Goal: Transaction & Acquisition: Purchase product/service

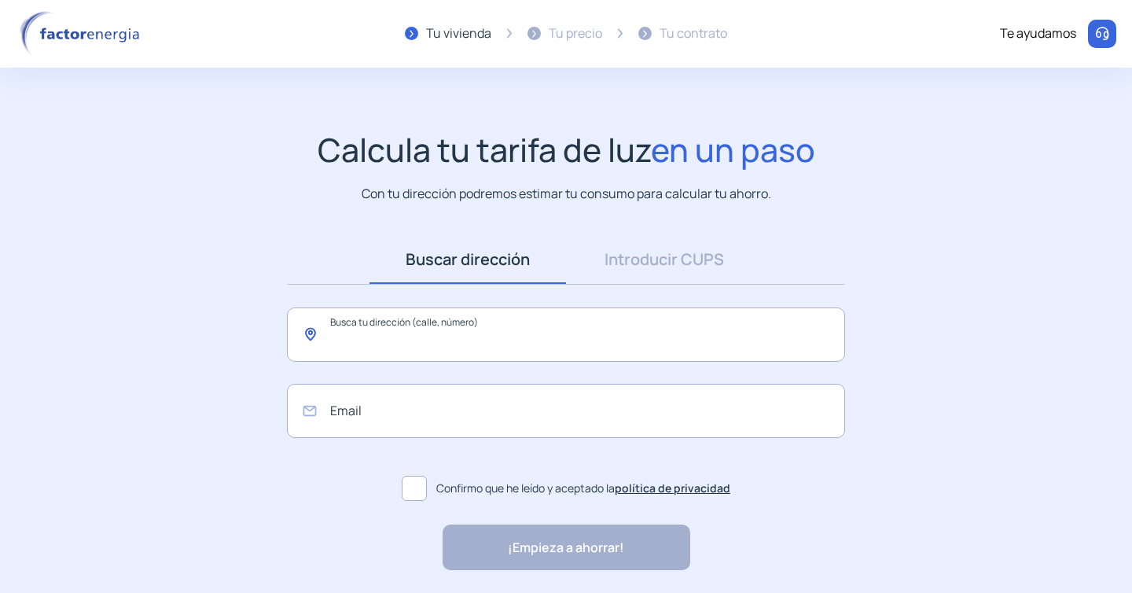
click at [459, 334] on input "text" at bounding box center [566, 334] width 558 height 54
click at [650, 266] on link "Introducir CUPS" at bounding box center [664, 259] width 197 height 49
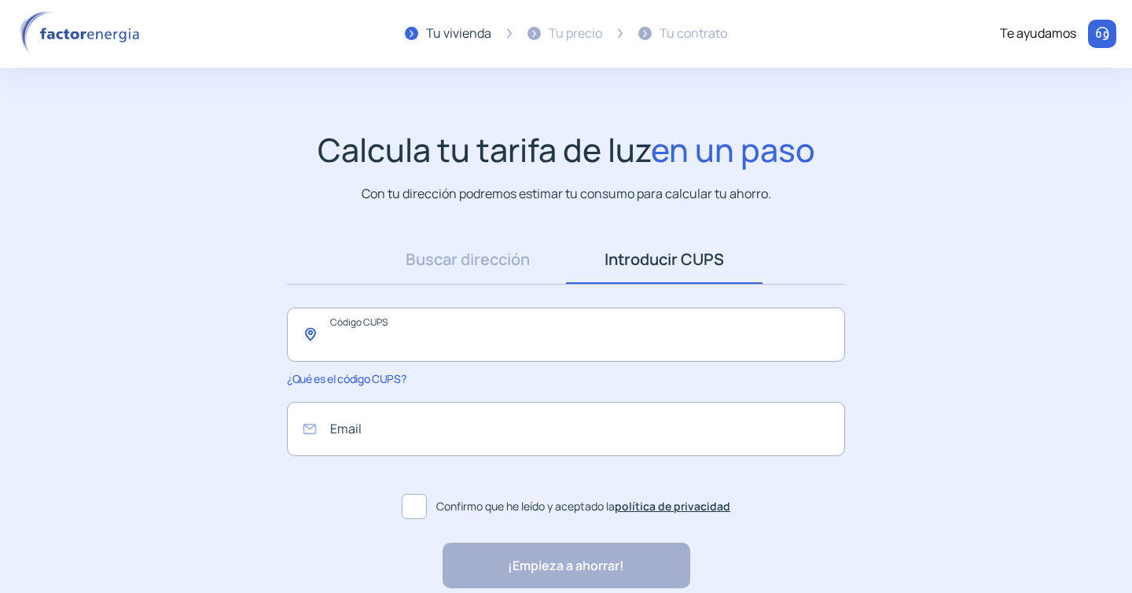
click at [516, 341] on input "text" at bounding box center [566, 334] width 558 height 54
paste input "**********"
type input "**********"
click at [406, 447] on input "email" at bounding box center [566, 429] width 558 height 54
type input "**********"
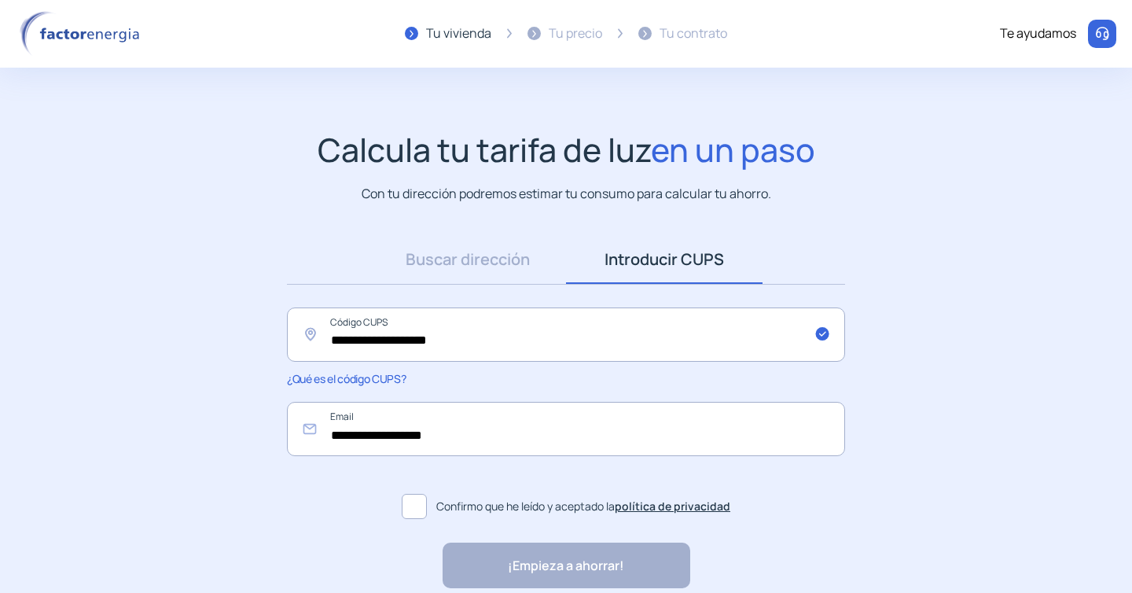
click at [421, 510] on span at bounding box center [414, 506] width 25 height 25
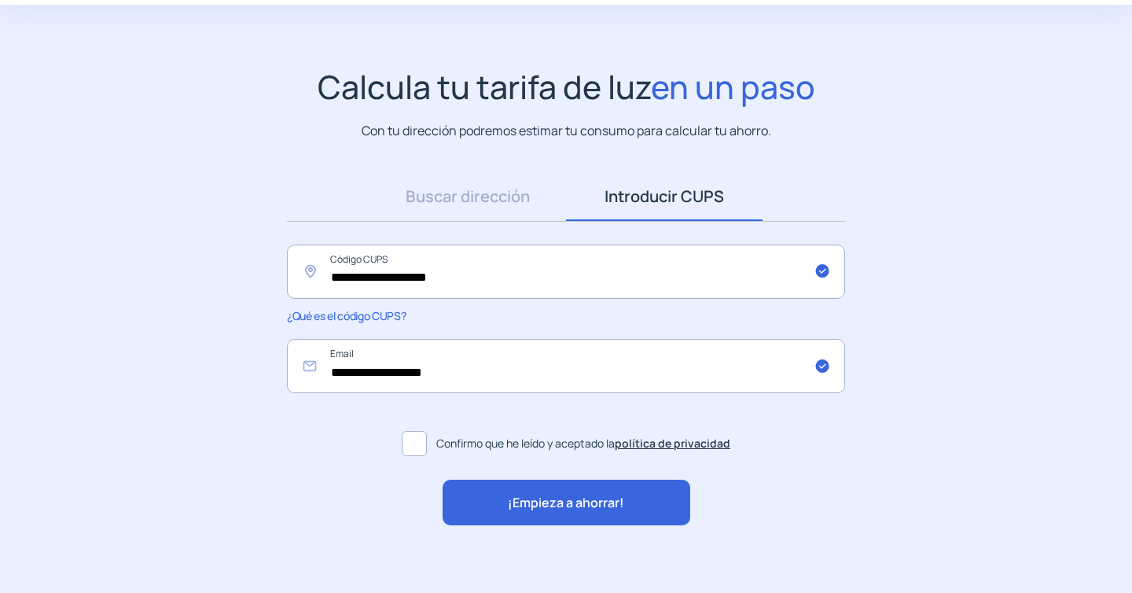
scroll to position [74, 0]
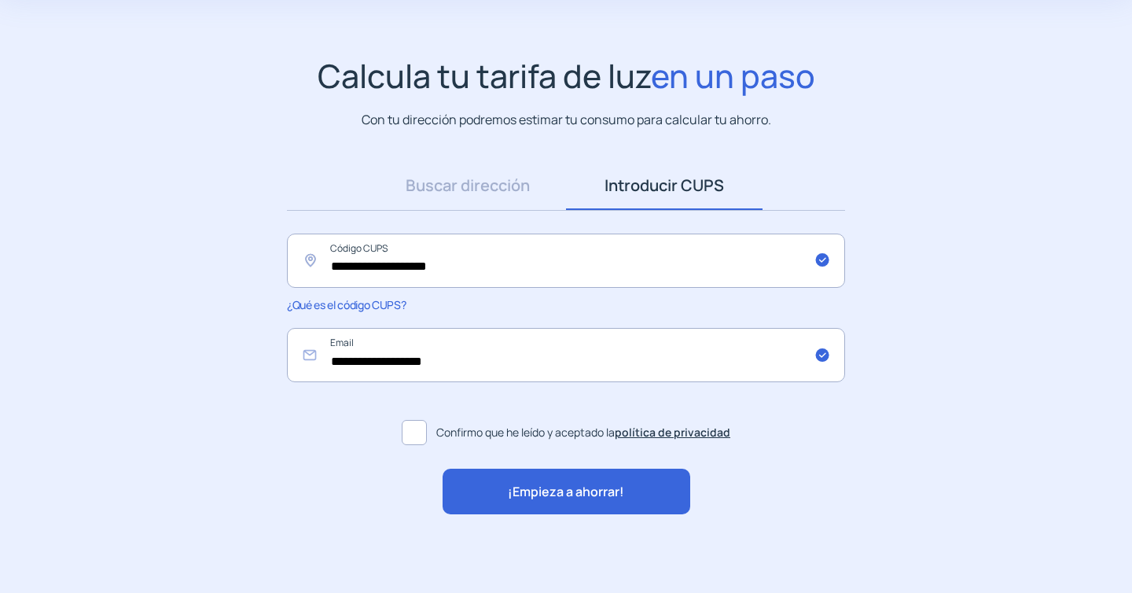
click at [605, 493] on span "¡Empieza a ahorrar!" at bounding box center [566, 492] width 116 height 20
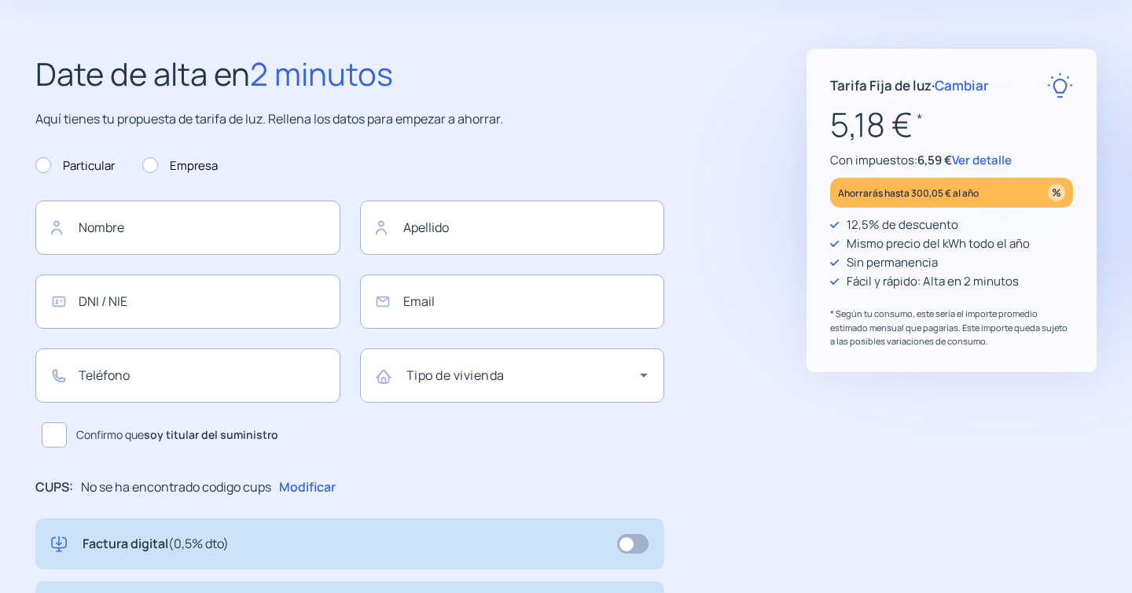
type input "**********"
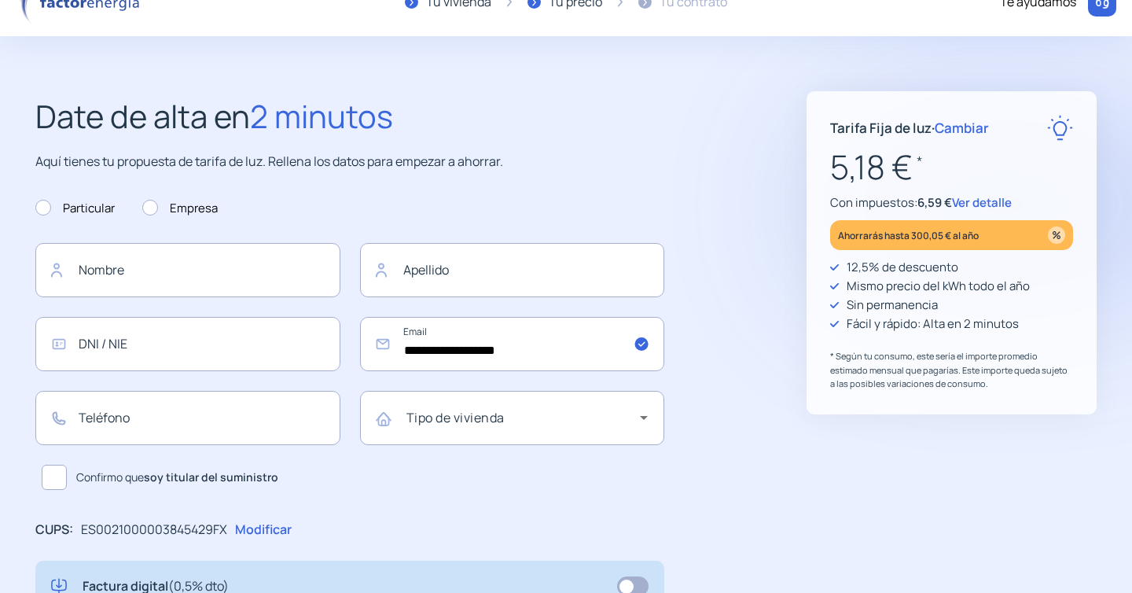
scroll to position [37, 0]
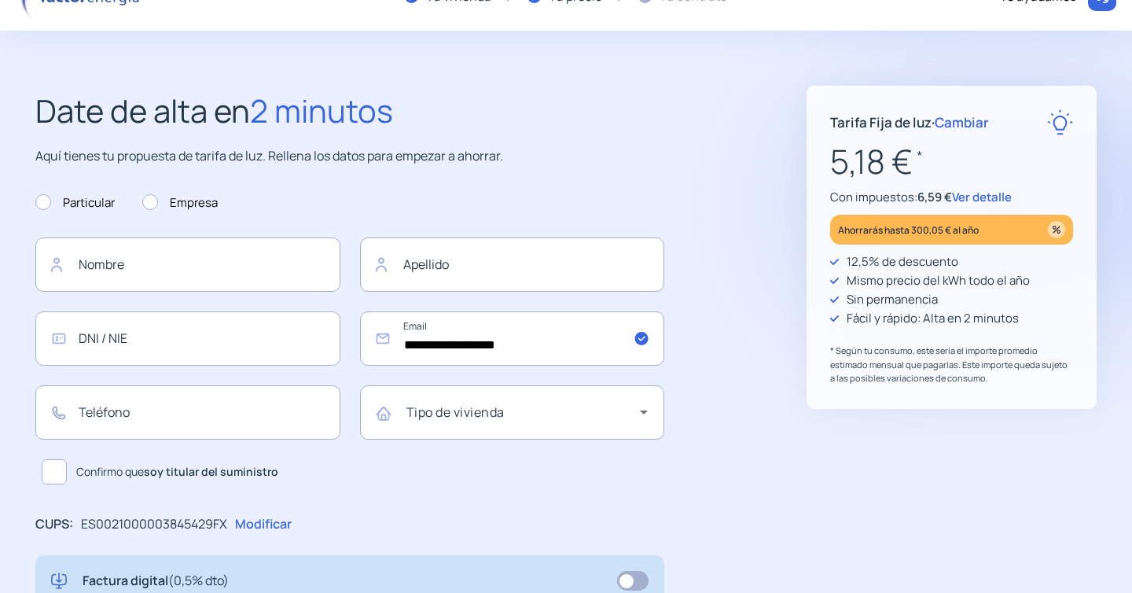
click at [985, 197] on span "Ver detalle" at bounding box center [982, 197] width 60 height 17
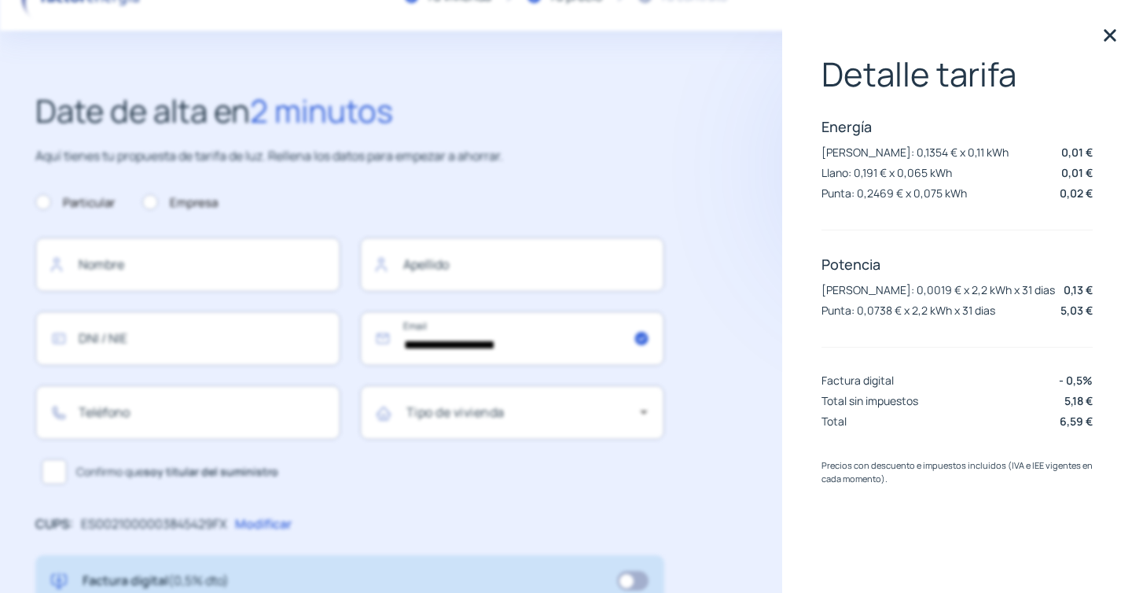
click at [1113, 33] on img at bounding box center [1110, 36] width 24 height 24
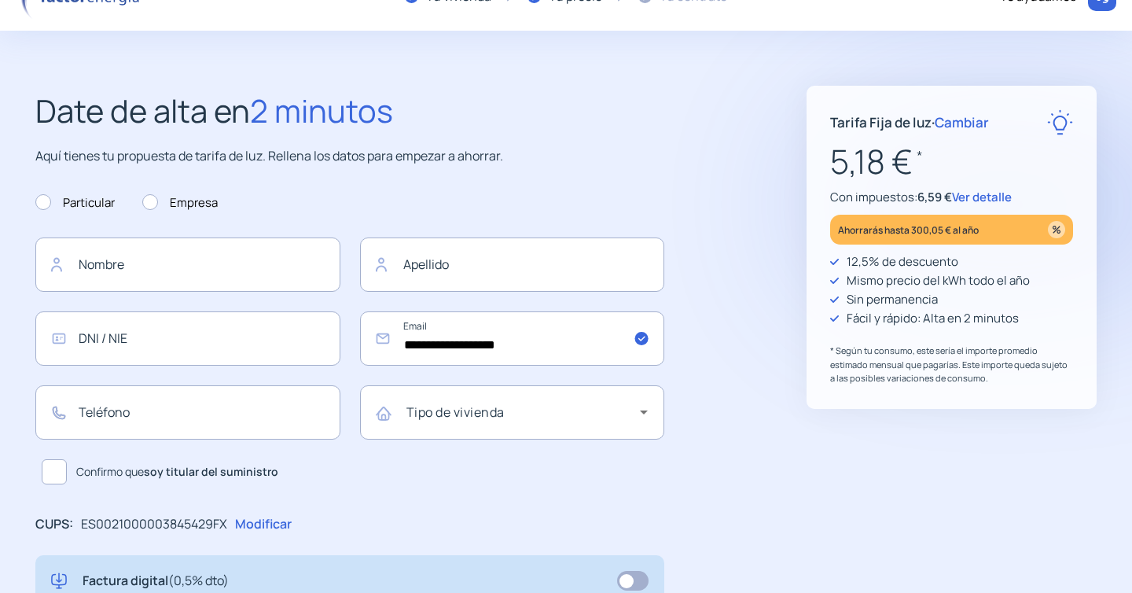
click at [975, 123] on span "Cambiar" at bounding box center [962, 122] width 54 height 18
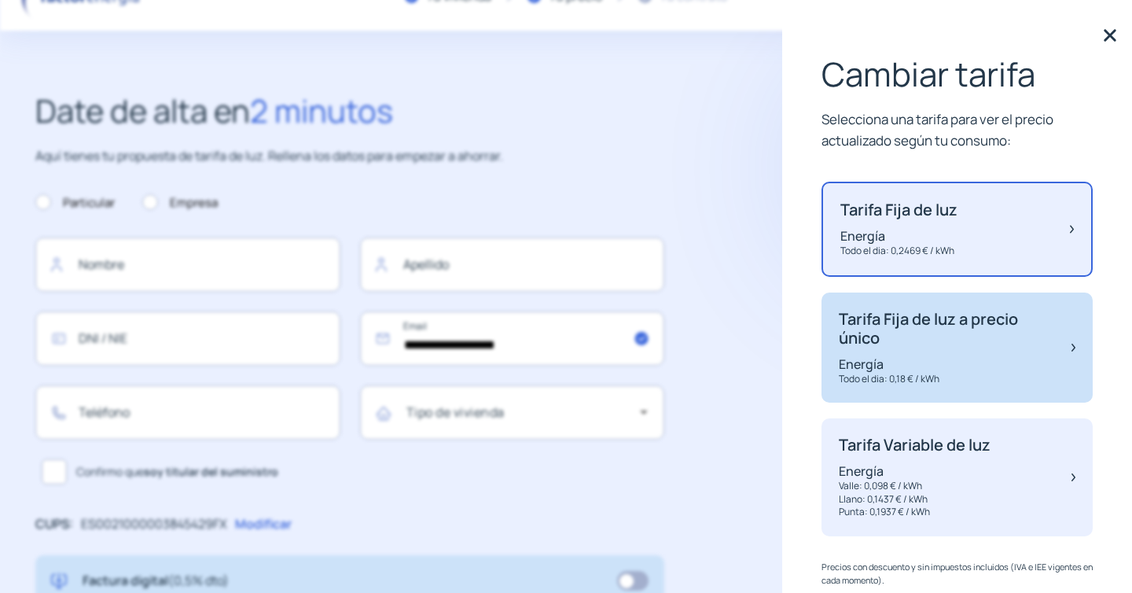
click at [925, 345] on p "Tarifa Fija de luz a precio único" at bounding box center [947, 329] width 217 height 38
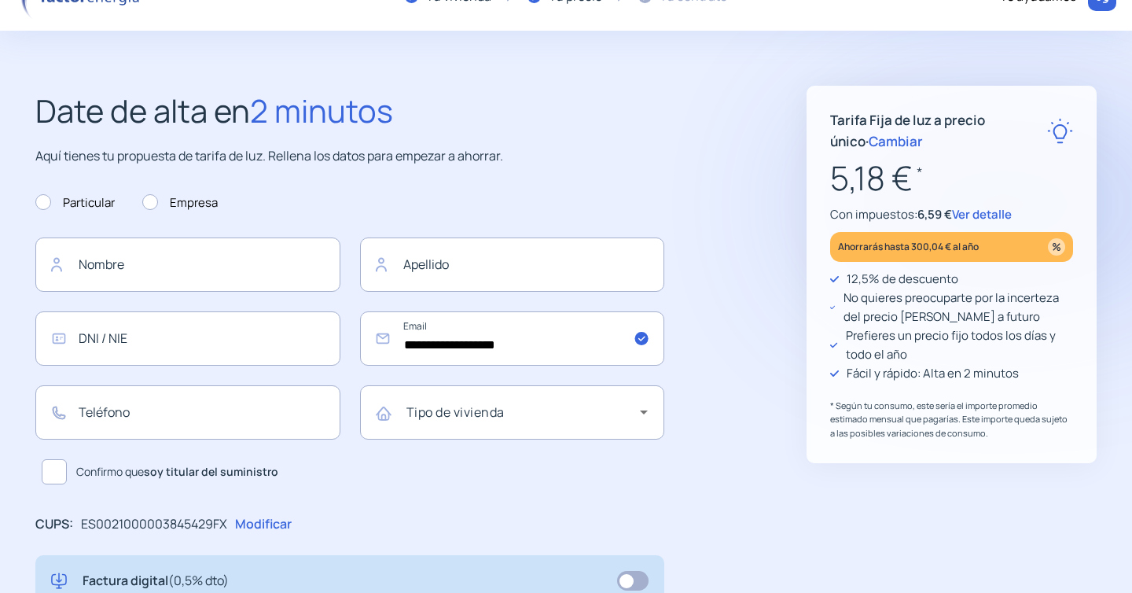
click at [995, 215] on span "Ver detalle" at bounding box center [982, 214] width 60 height 17
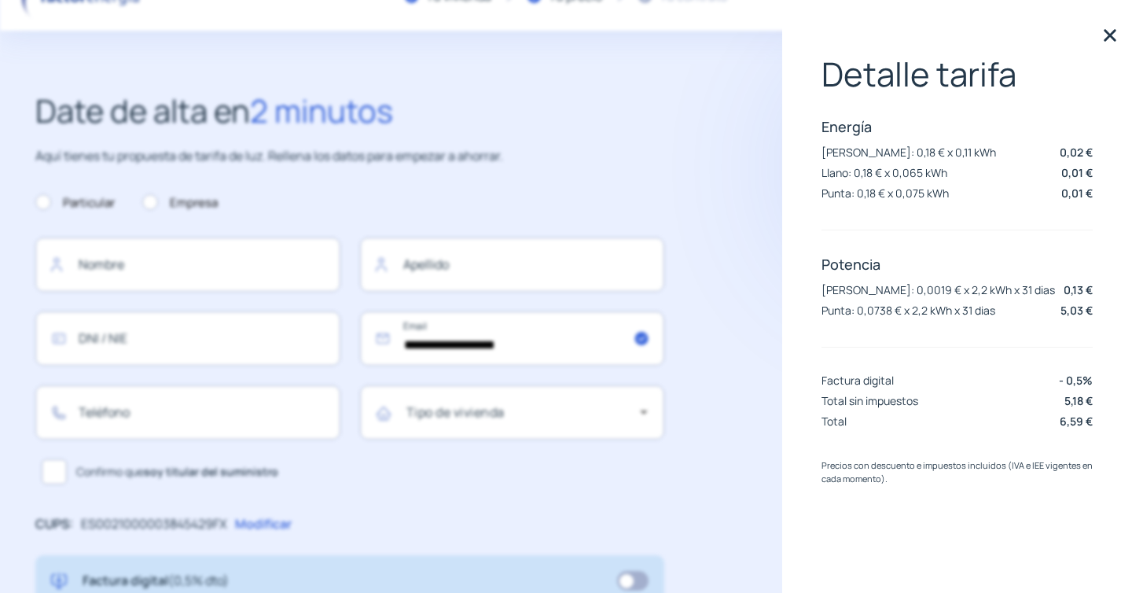
click at [1112, 34] on img at bounding box center [1110, 36] width 24 height 24
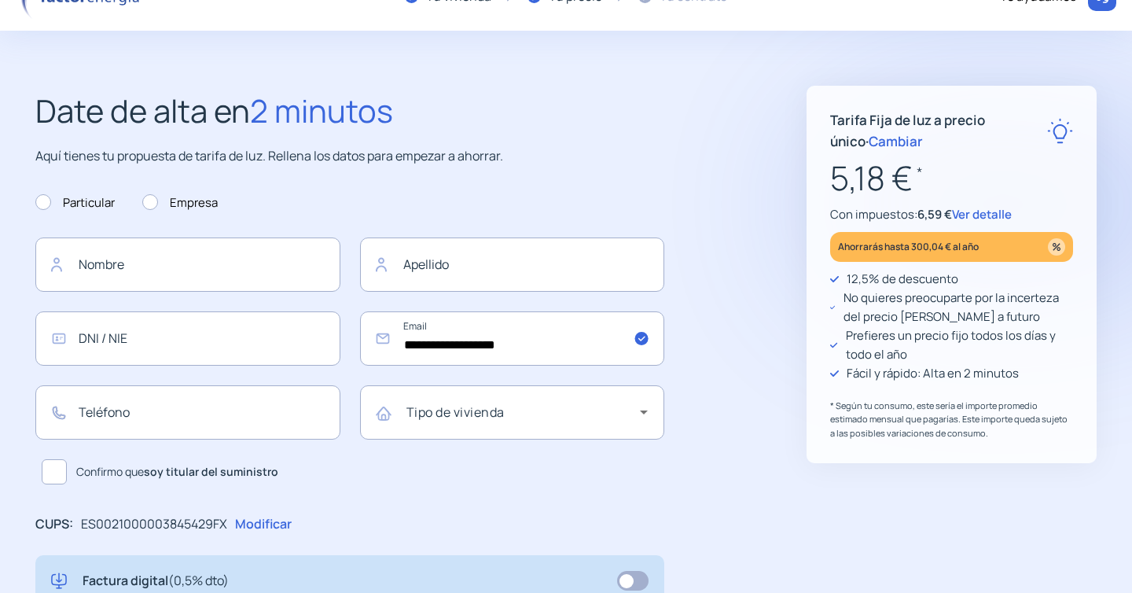
click at [869, 142] on span "Cambiar" at bounding box center [896, 141] width 54 height 18
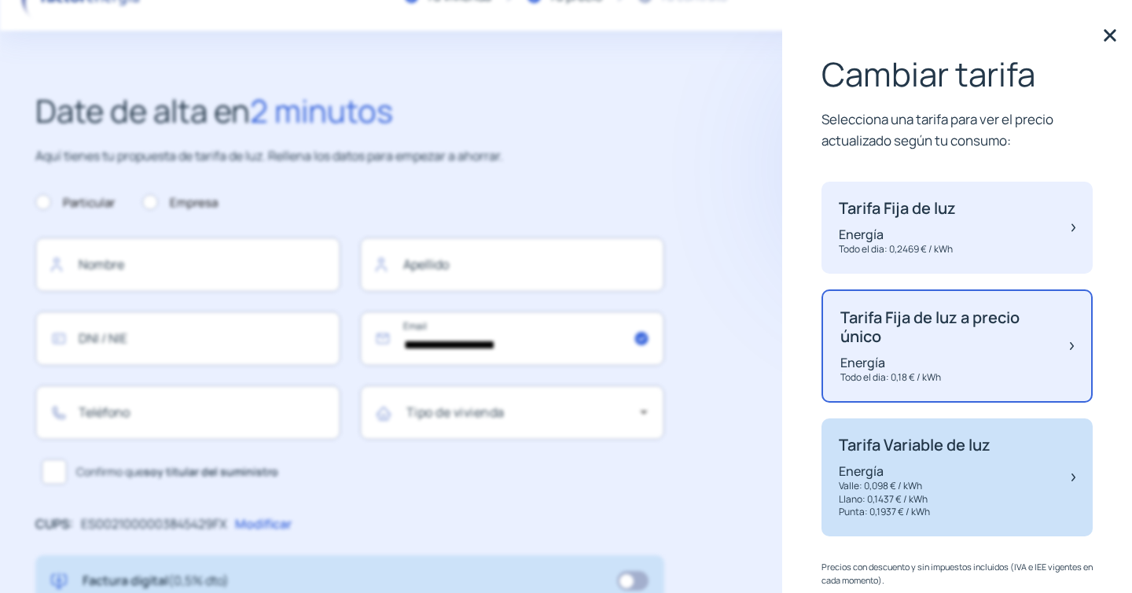
click at [905, 474] on p "Energía" at bounding box center [915, 470] width 152 height 17
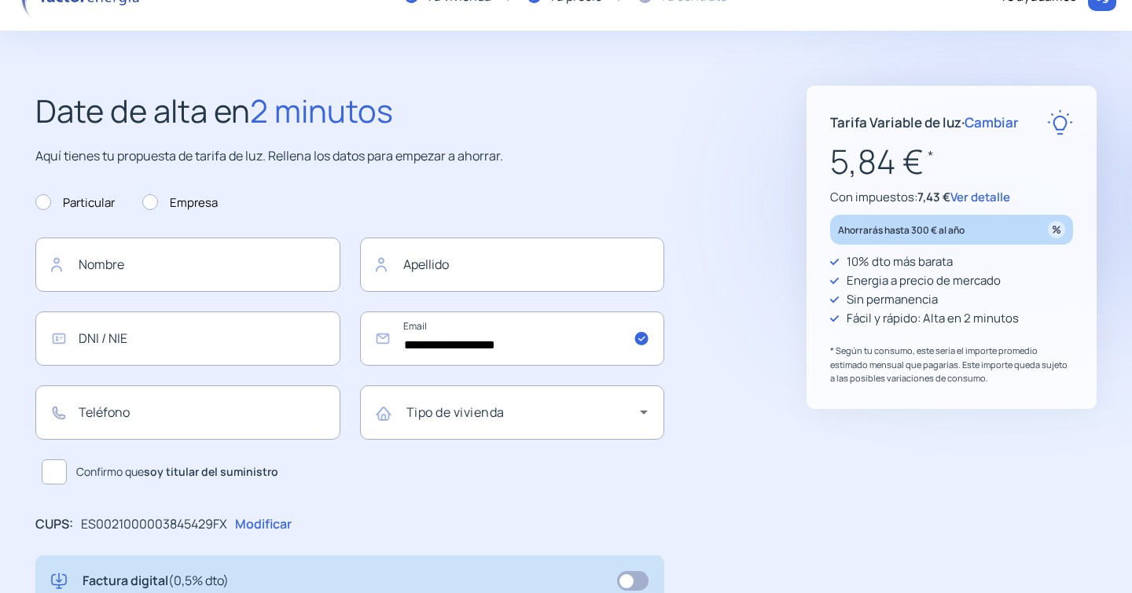
click at [984, 196] on span "Ver detalle" at bounding box center [980, 197] width 60 height 17
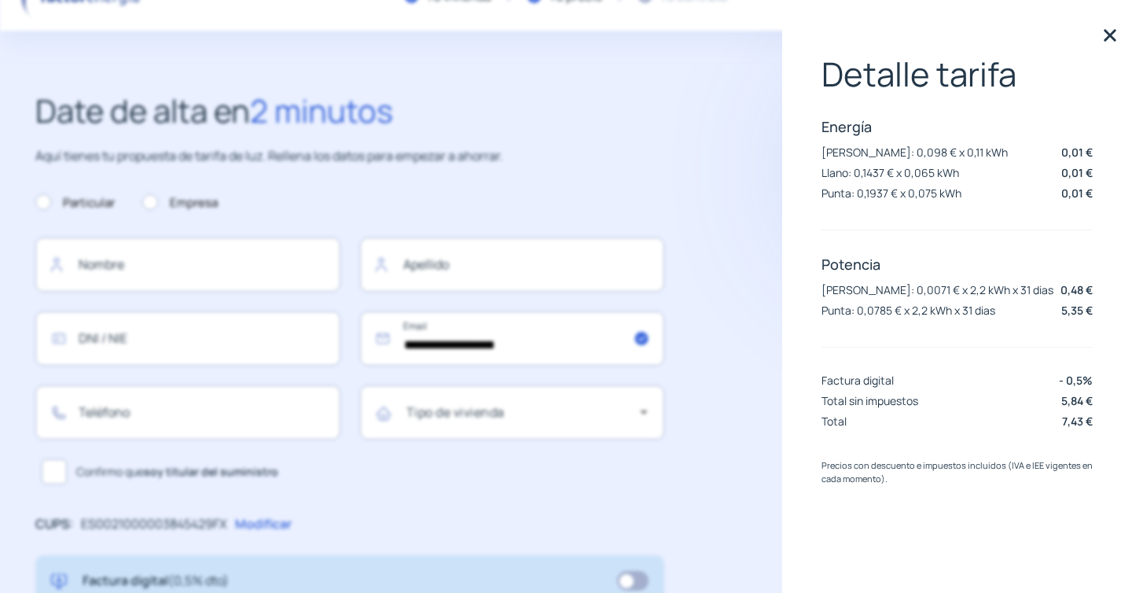
click at [1109, 34] on img at bounding box center [1110, 36] width 24 height 24
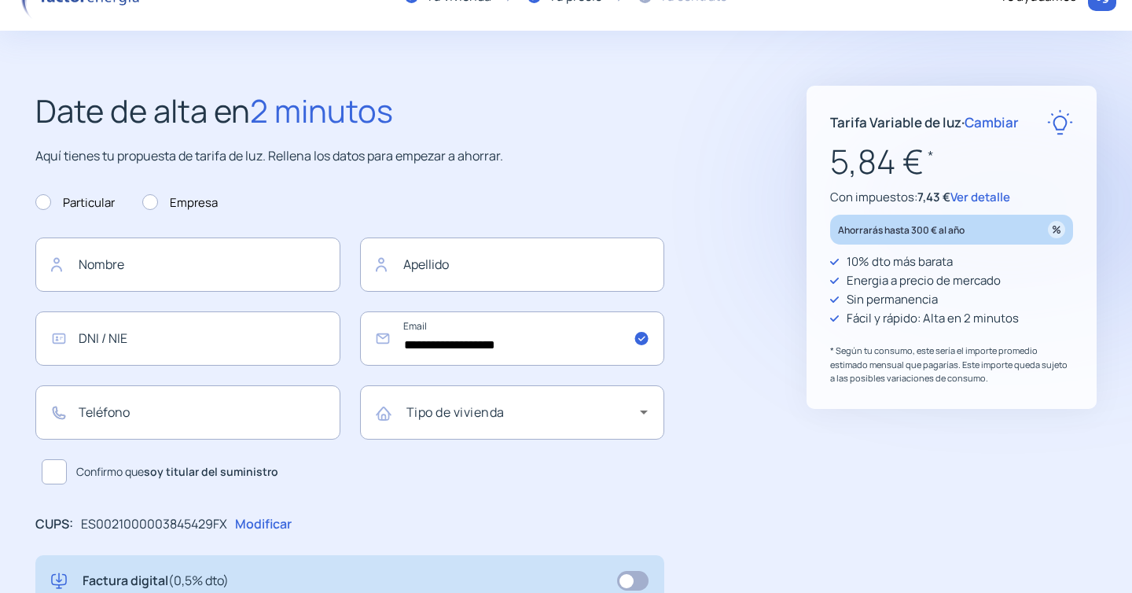
click at [998, 123] on span "Cambiar" at bounding box center [992, 122] width 54 height 18
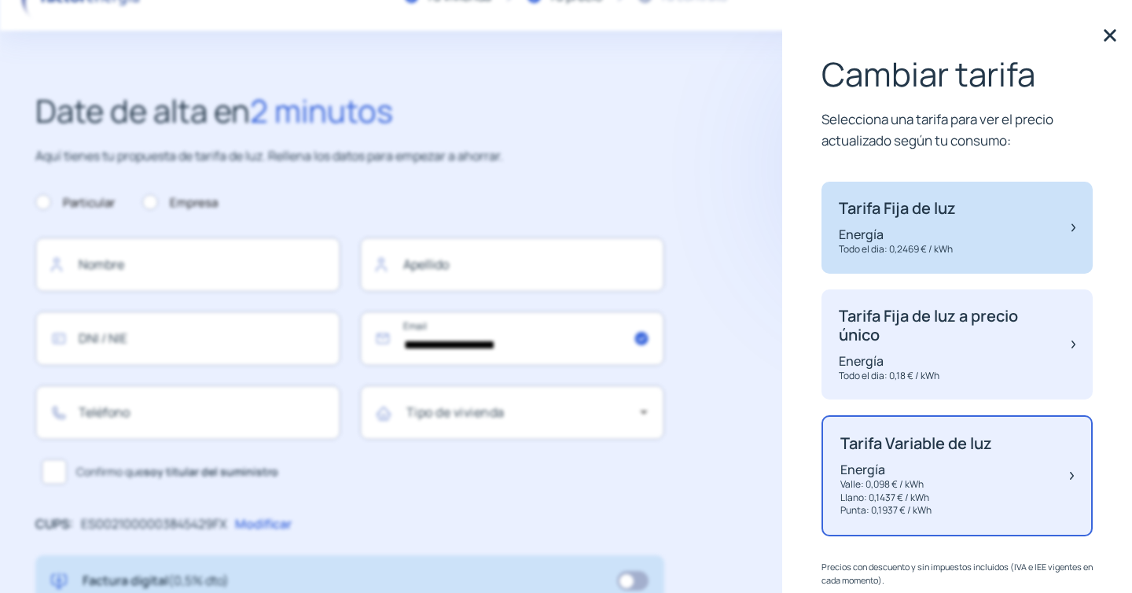
click at [947, 218] on p "Tarifa Fija de luz" at bounding box center [897, 208] width 117 height 19
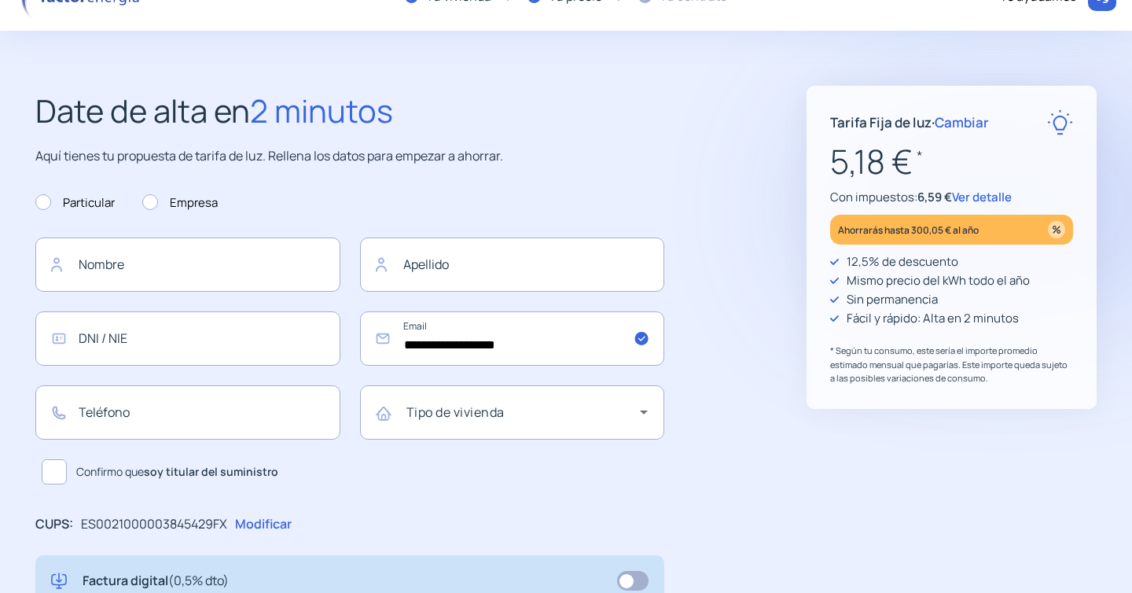
click at [990, 194] on span "Ver detalle" at bounding box center [982, 197] width 60 height 17
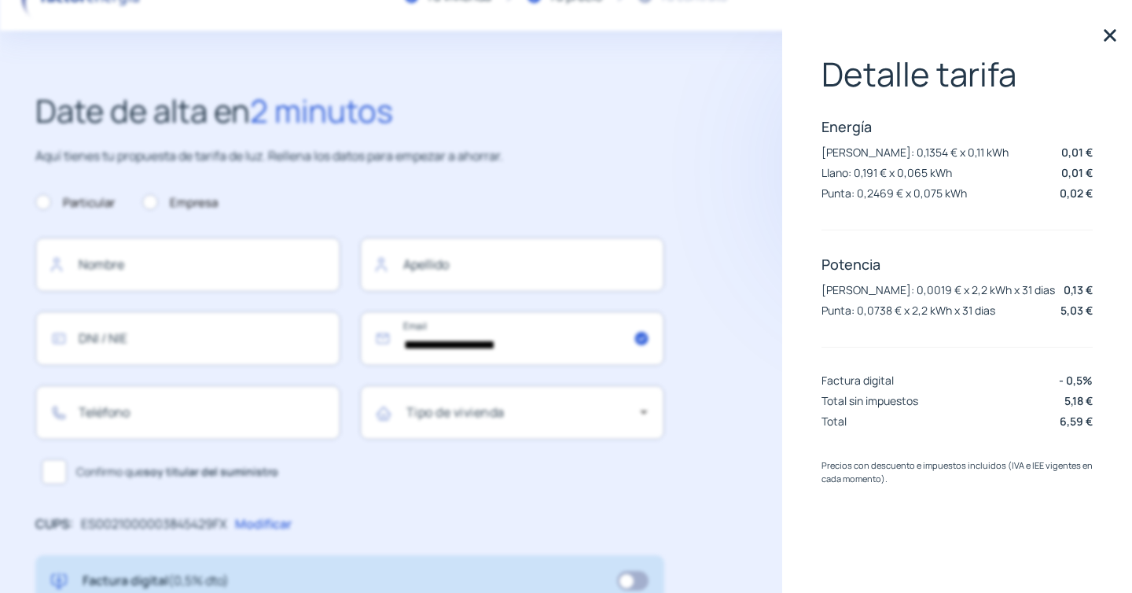
click at [1112, 37] on img at bounding box center [1110, 36] width 24 height 24
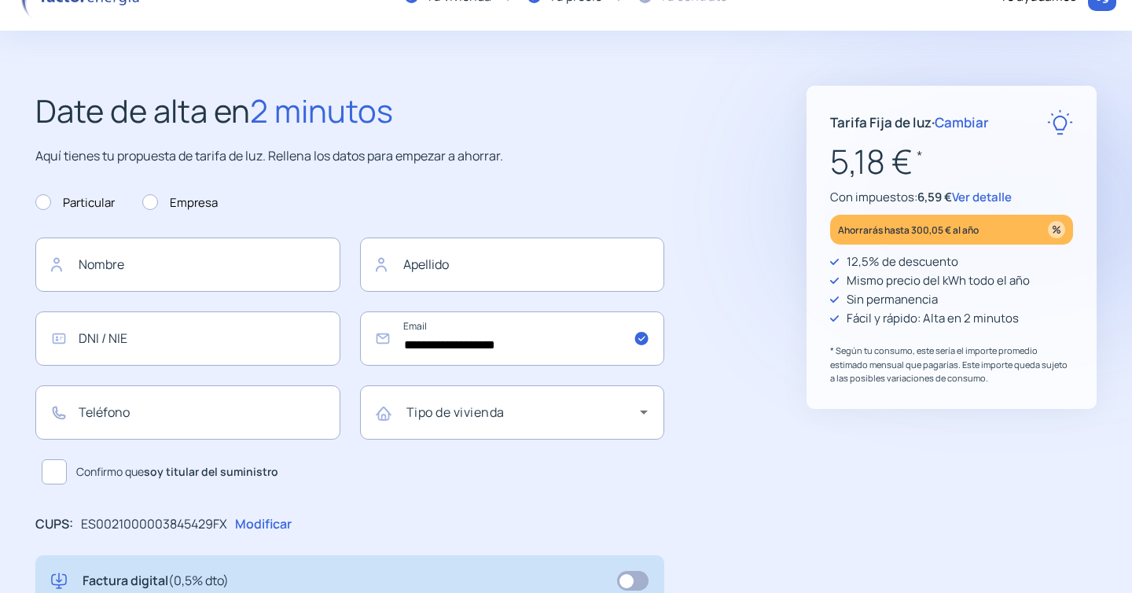
scroll to position [0, 0]
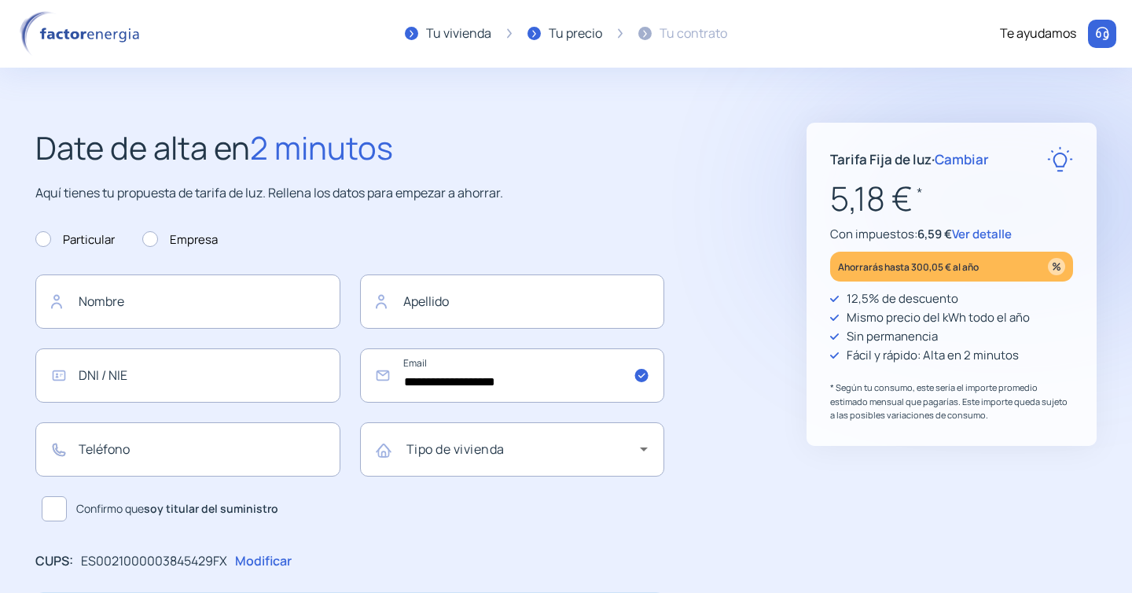
click at [61, 34] on img at bounding box center [83, 34] width 134 height 46
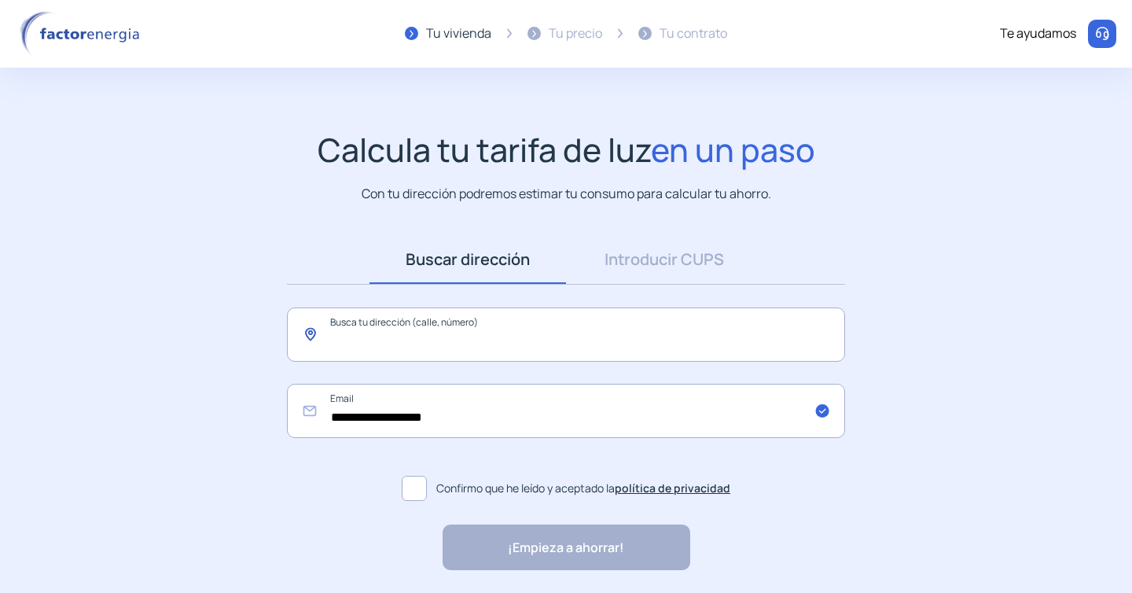
click at [501, 327] on input "text" at bounding box center [566, 334] width 558 height 54
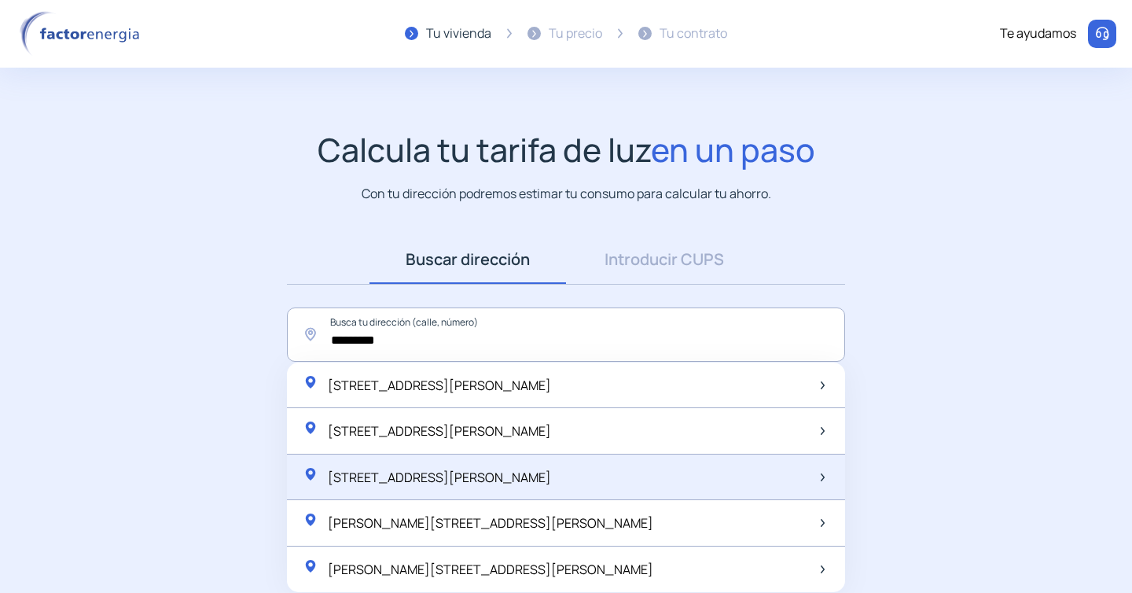
click at [473, 476] on span "[STREET_ADDRESS][PERSON_NAME]" at bounding box center [439, 477] width 223 height 17
type input "**********"
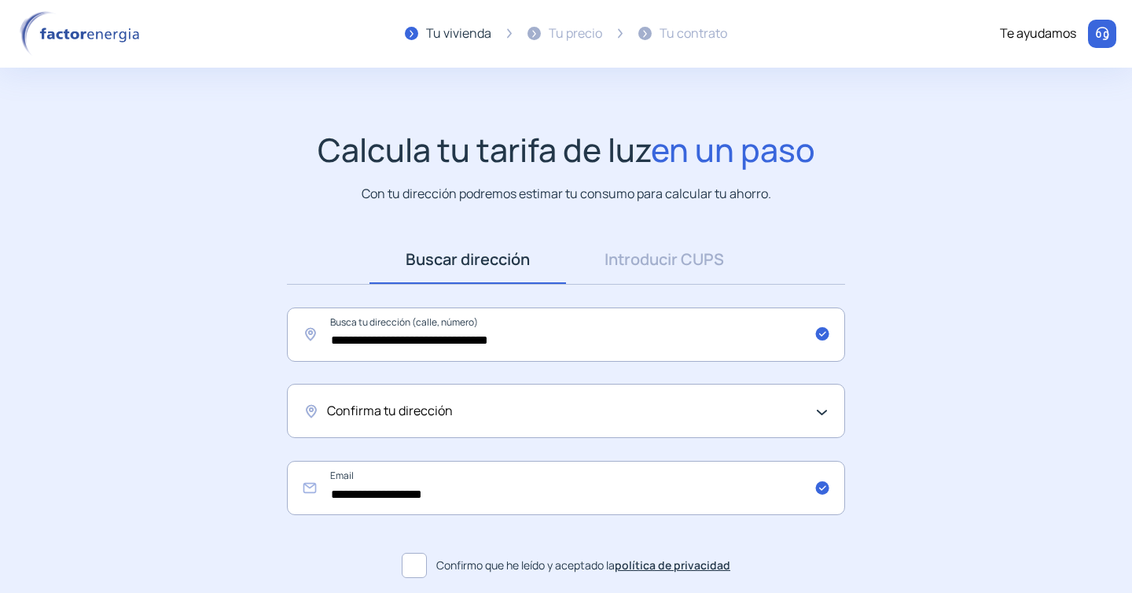
click at [463, 405] on div "Confirma tu dirección" at bounding box center [562, 411] width 470 height 20
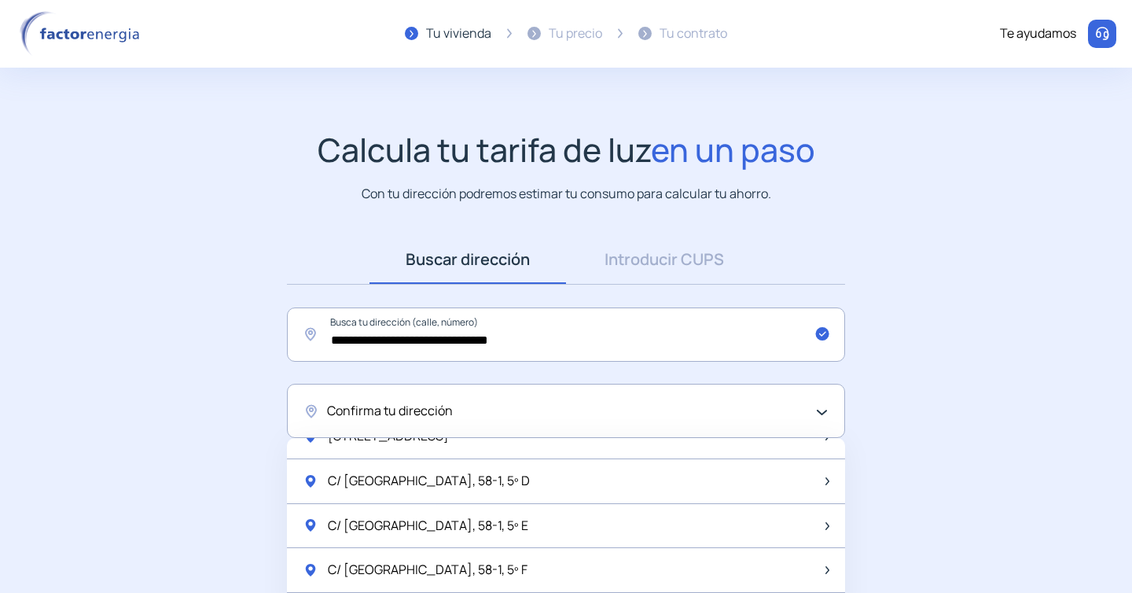
scroll to position [479, 0]
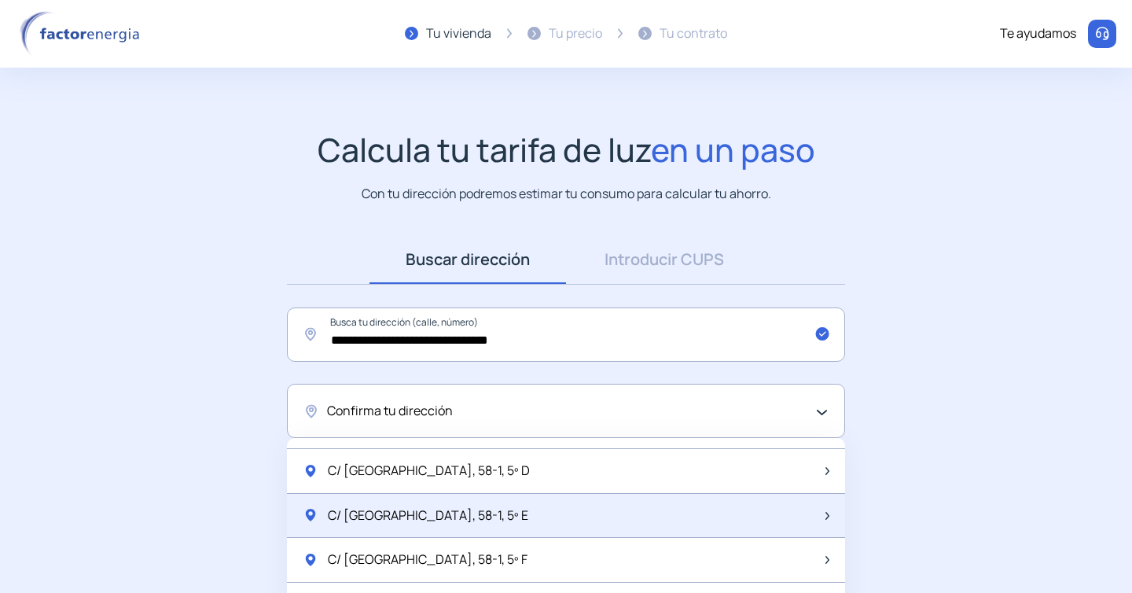
click at [455, 509] on div "C/ [GEOGRAPHIC_DATA], 58-1, 5º E" at bounding box center [566, 516] width 558 height 45
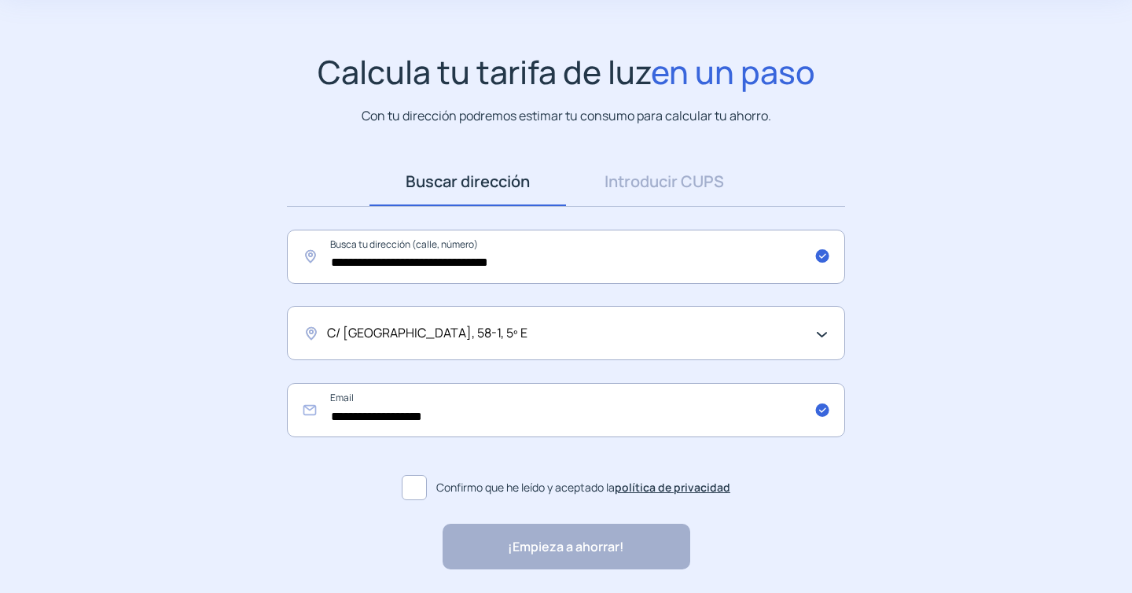
scroll to position [90, 0]
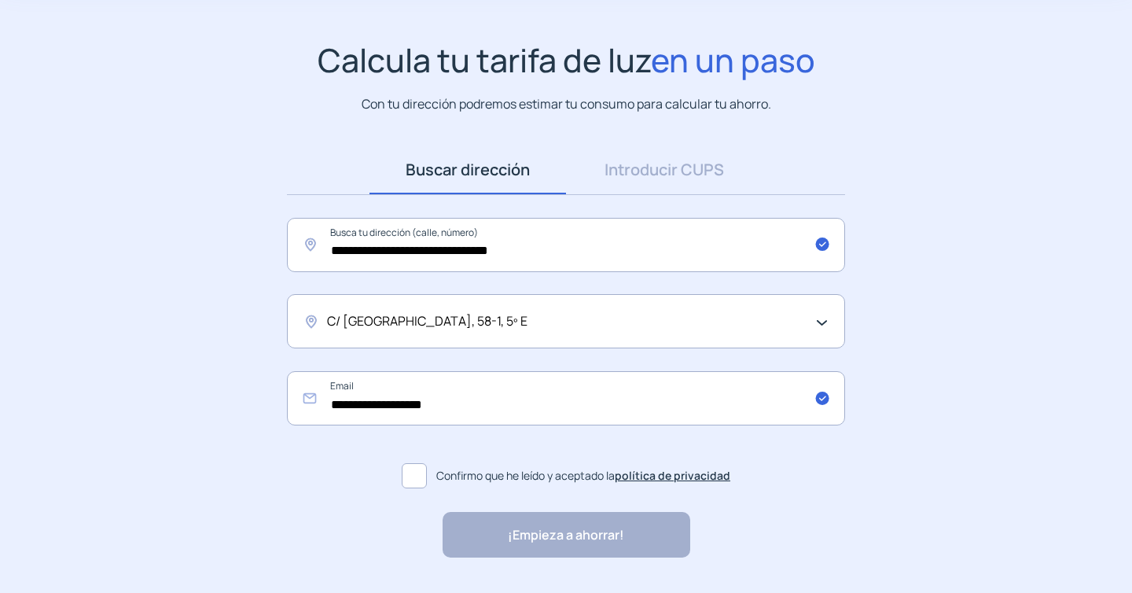
click at [417, 476] on span at bounding box center [414, 475] width 25 height 25
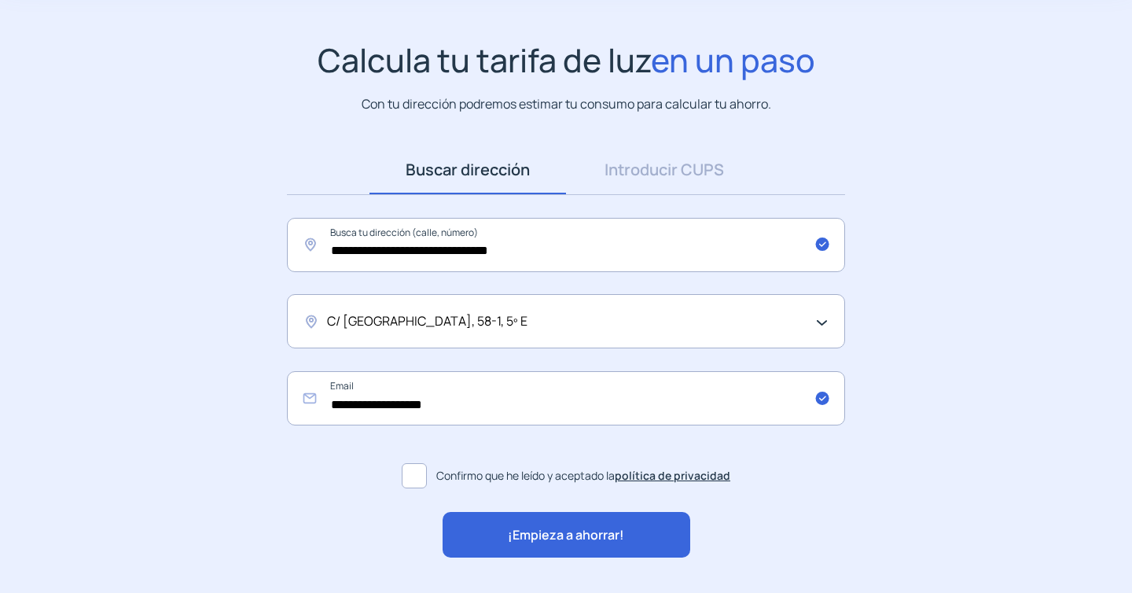
click at [557, 535] on span "¡Empieza a ahorrar!" at bounding box center [566, 535] width 116 height 20
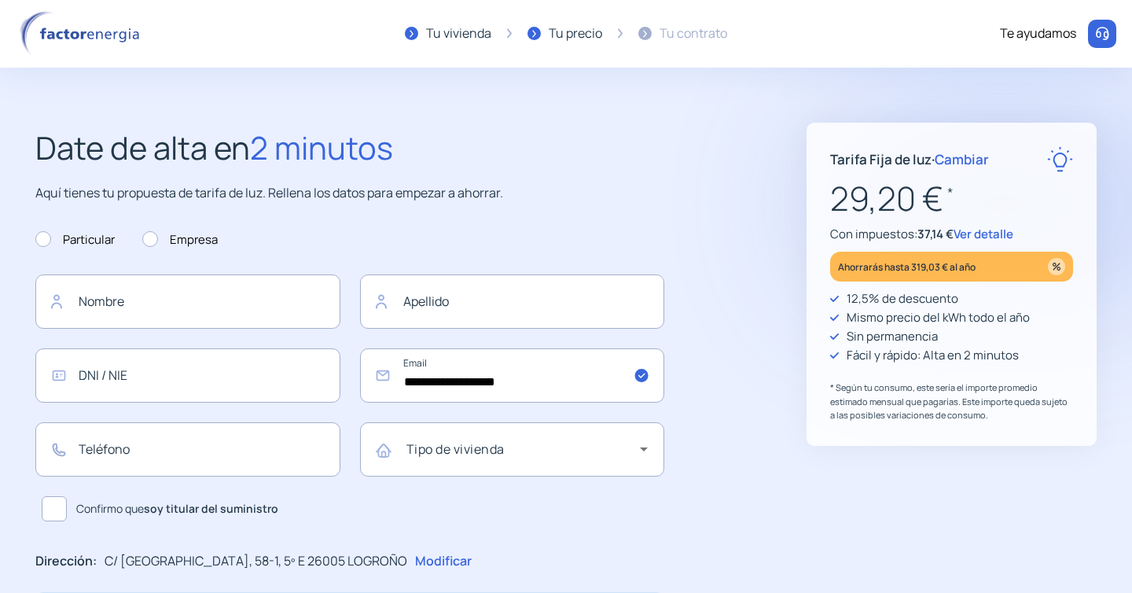
click at [977, 157] on span "Cambiar" at bounding box center [962, 159] width 54 height 18
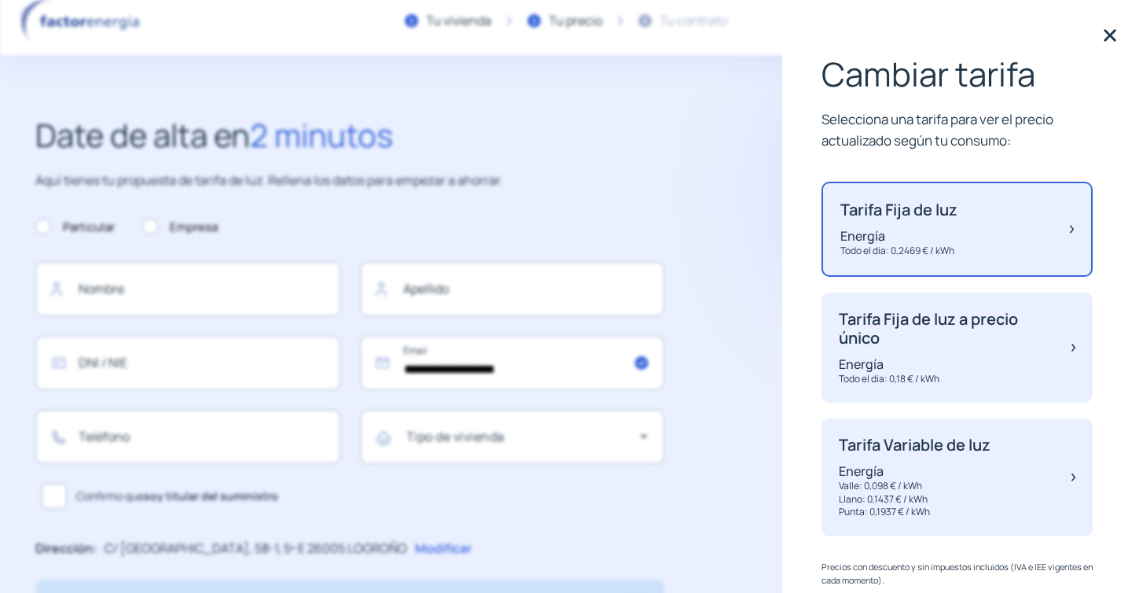
click at [1111, 35] on img at bounding box center [1110, 36] width 24 height 24
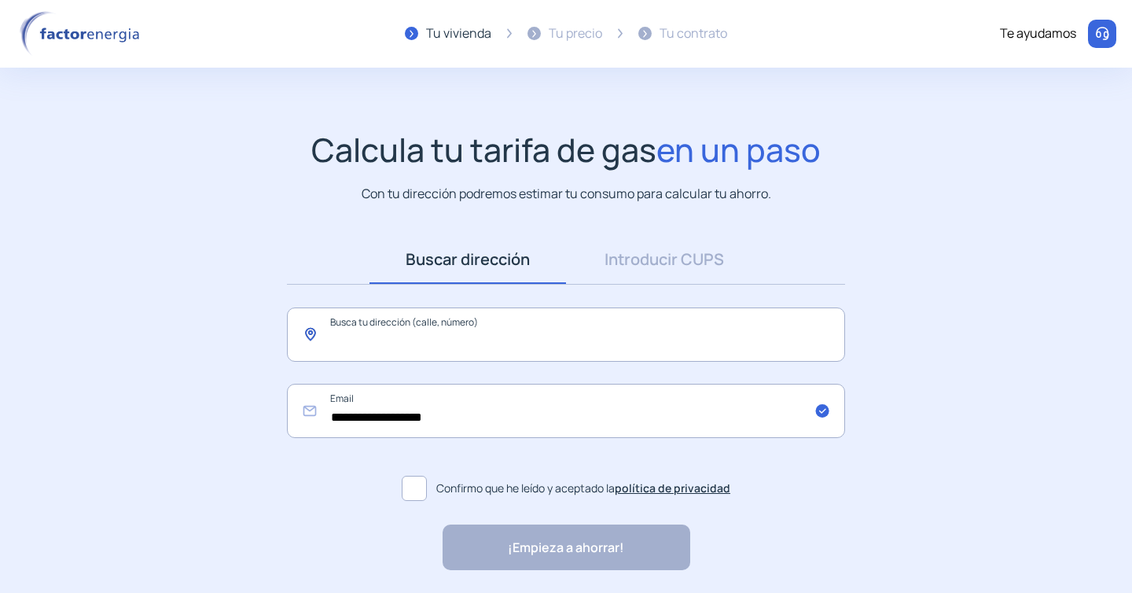
click at [520, 332] on input "text" at bounding box center [566, 334] width 558 height 54
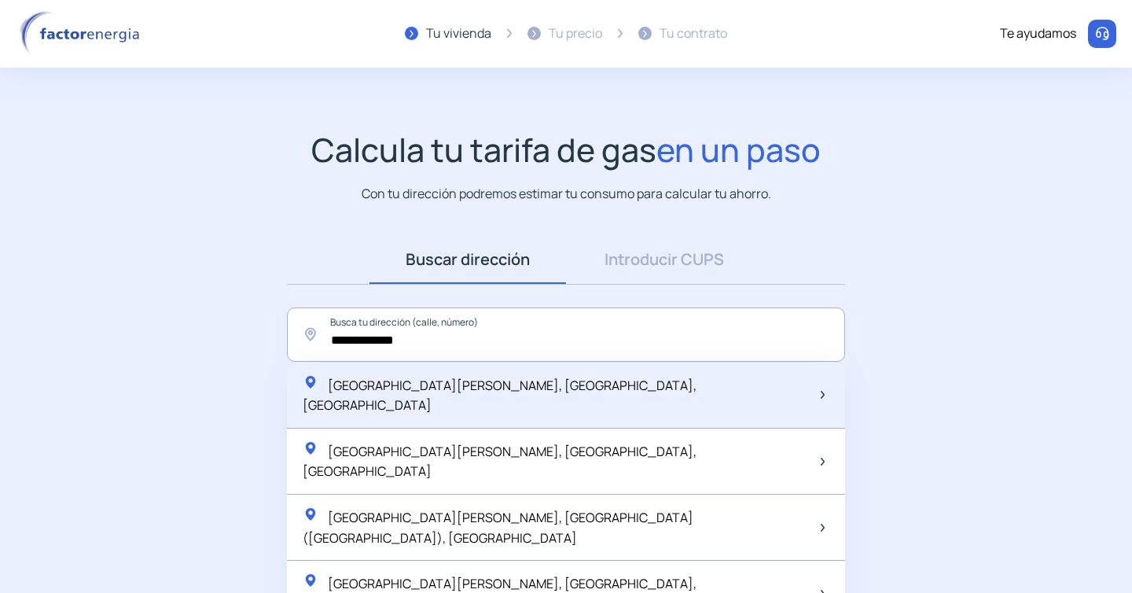
click at [495, 394] on div "Calle Huesca, Logroño, España" at bounding box center [559, 395] width 512 height 42
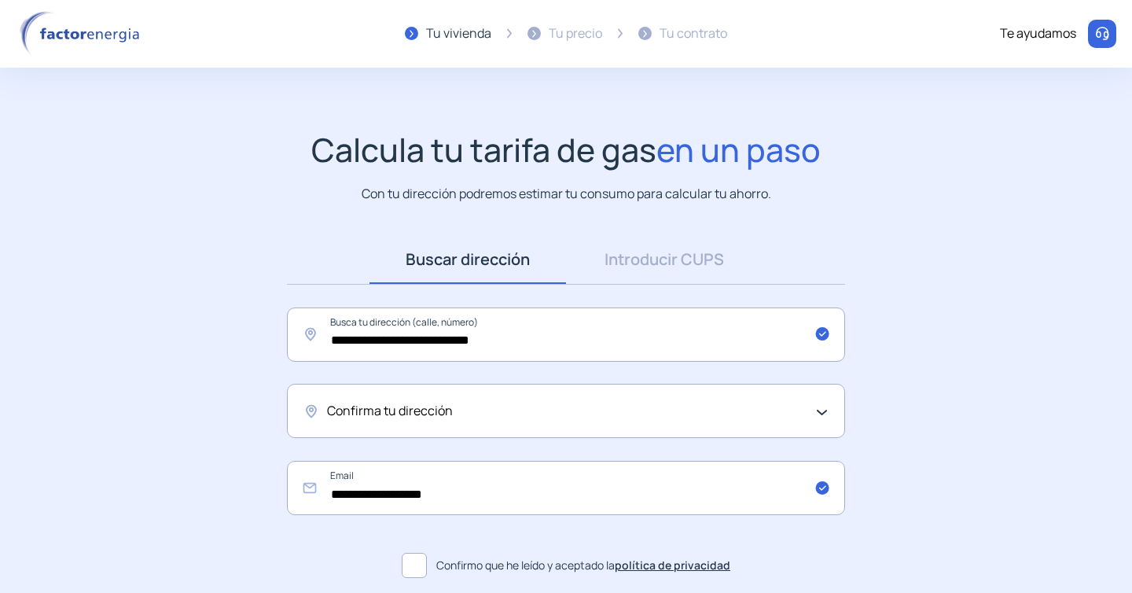
click at [480, 410] on div "Confirma tu dirección" at bounding box center [562, 411] width 470 height 20
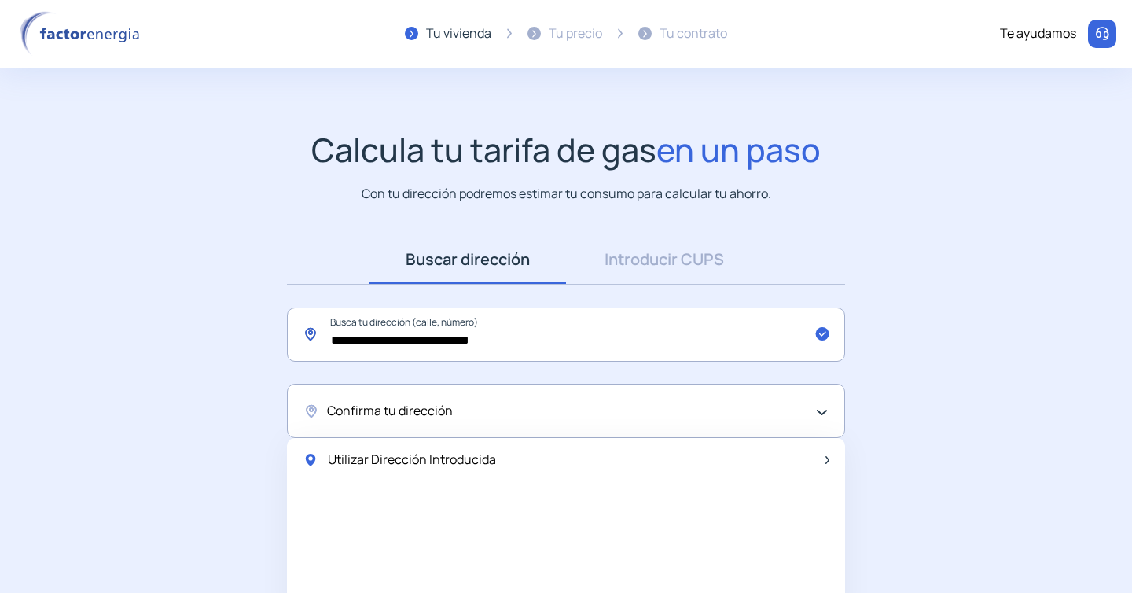
click at [553, 329] on input "**********" at bounding box center [566, 334] width 558 height 54
click at [414, 337] on input "**********" at bounding box center [566, 334] width 558 height 54
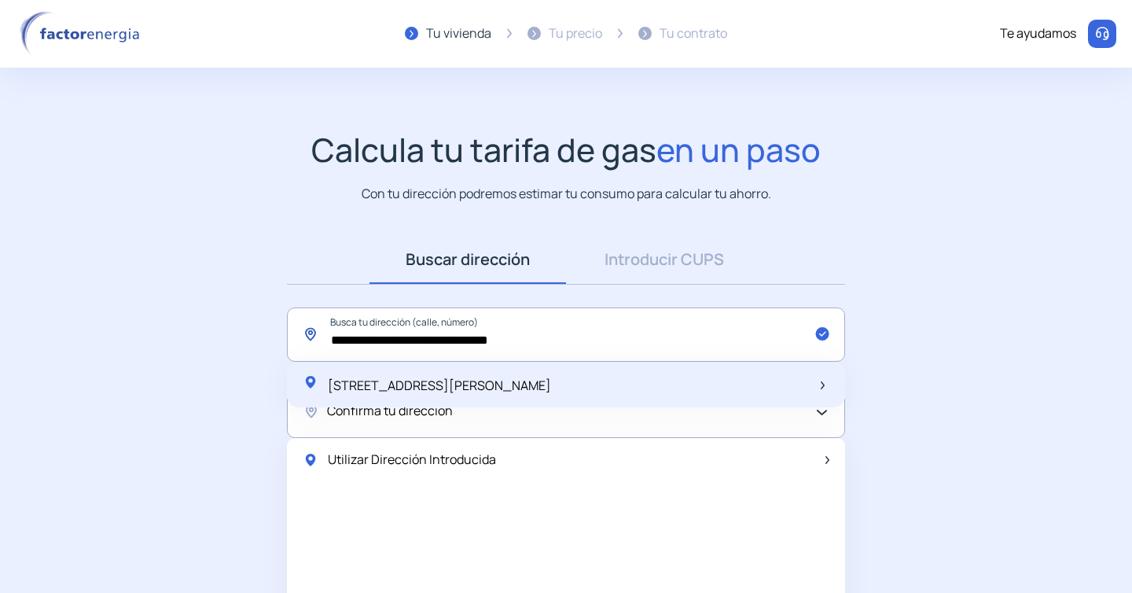
type input "**********"
click at [459, 380] on span "[STREET_ADDRESS][PERSON_NAME]" at bounding box center [439, 385] width 223 height 17
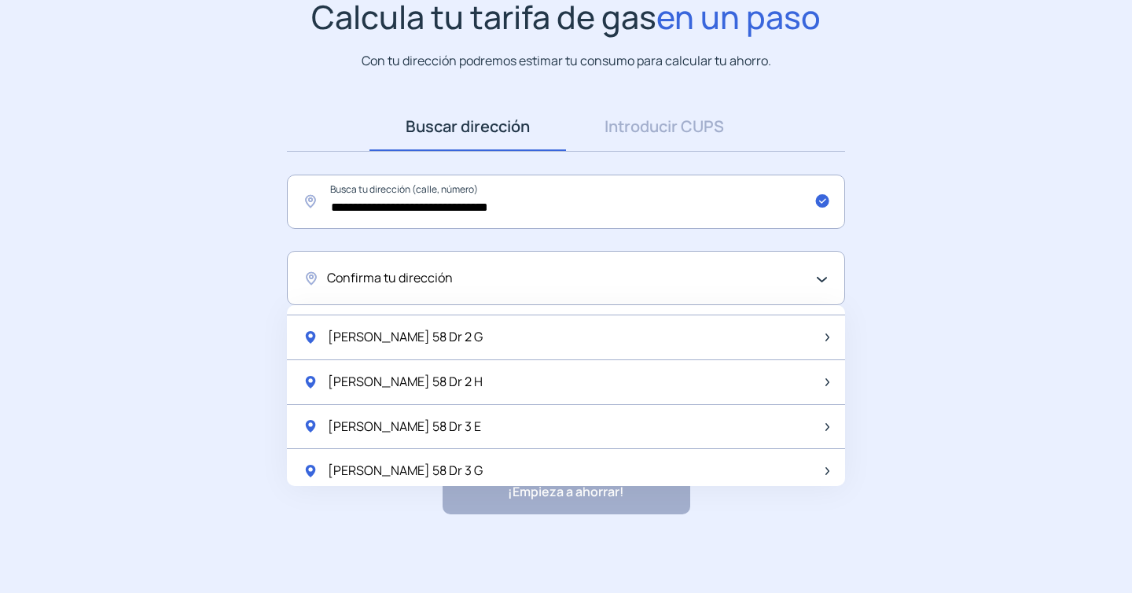
scroll to position [209, 0]
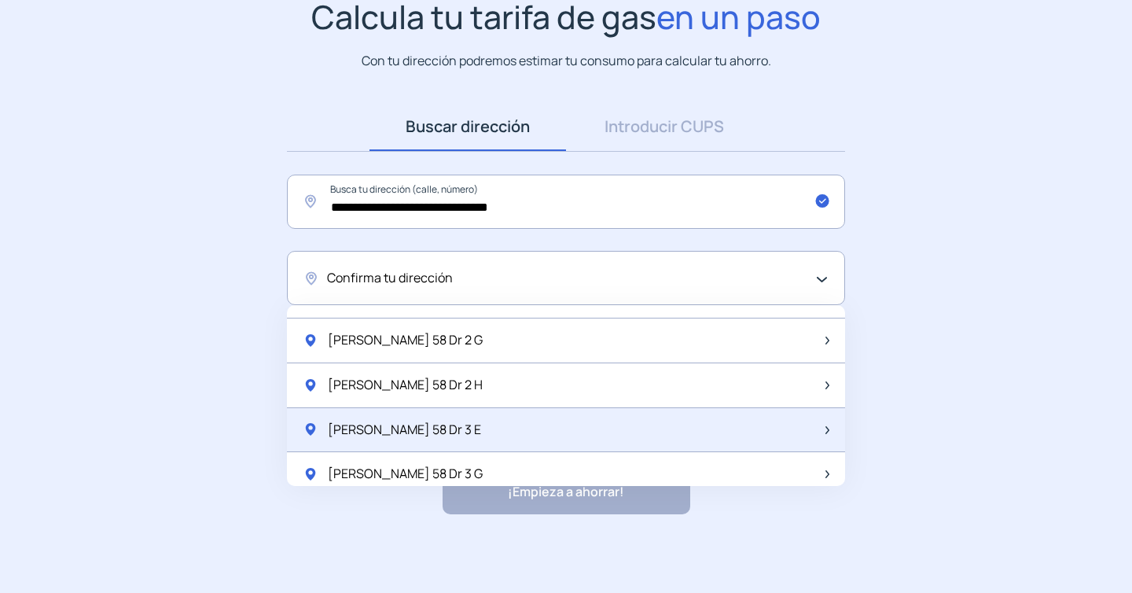
click at [477, 435] on div "Huesca 58 Dr 3 E" at bounding box center [566, 430] width 558 height 45
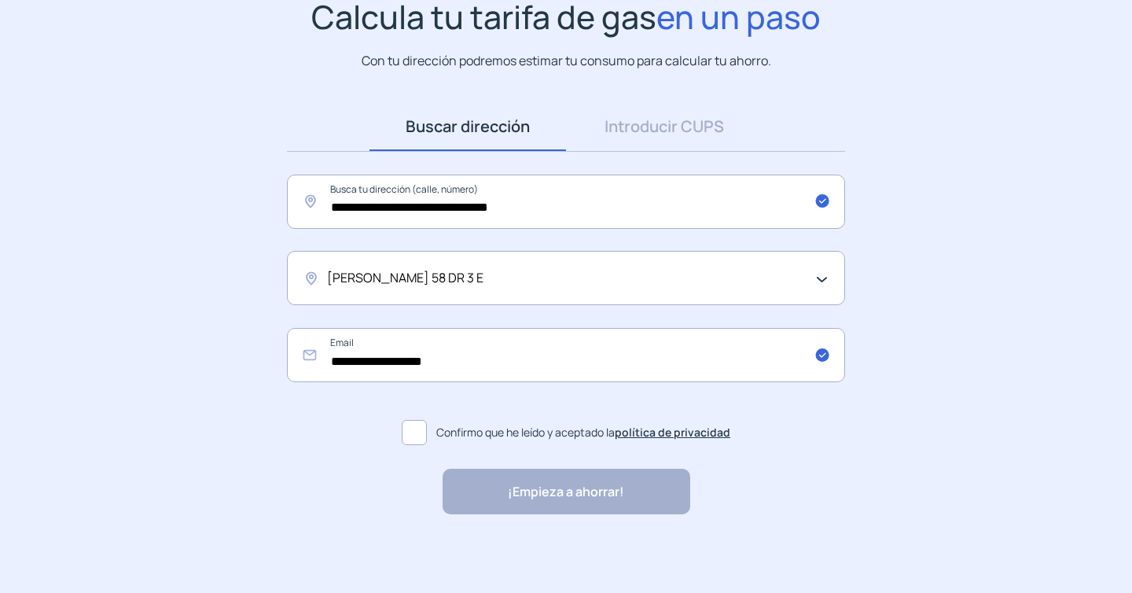
click at [417, 429] on span at bounding box center [414, 432] width 25 height 25
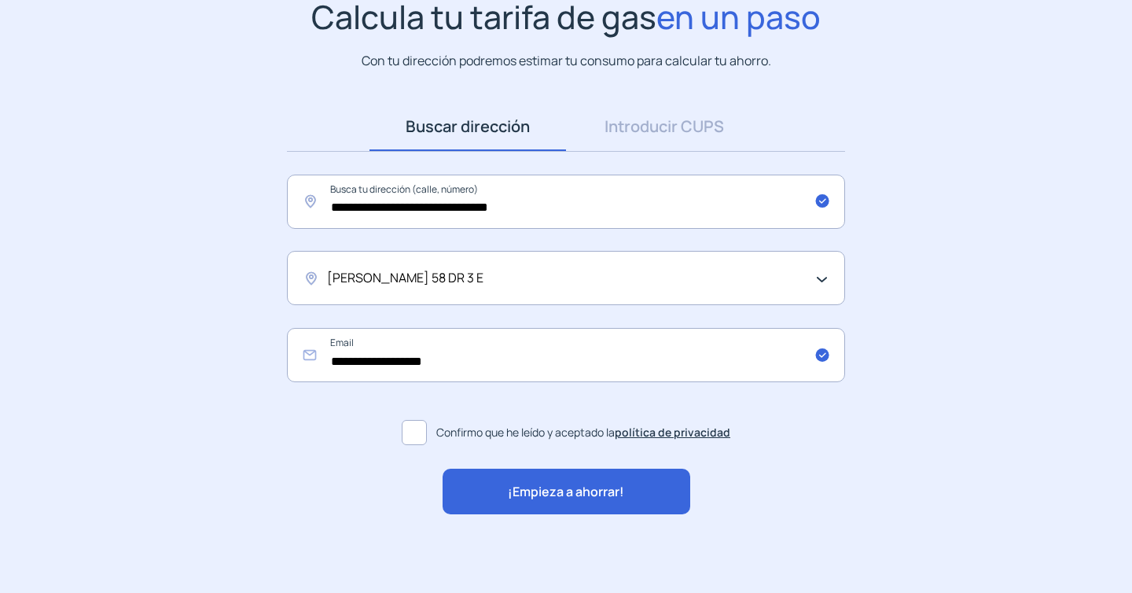
click at [425, 277] on span "HUESCA 58 DR 3 E" at bounding box center [405, 278] width 156 height 20
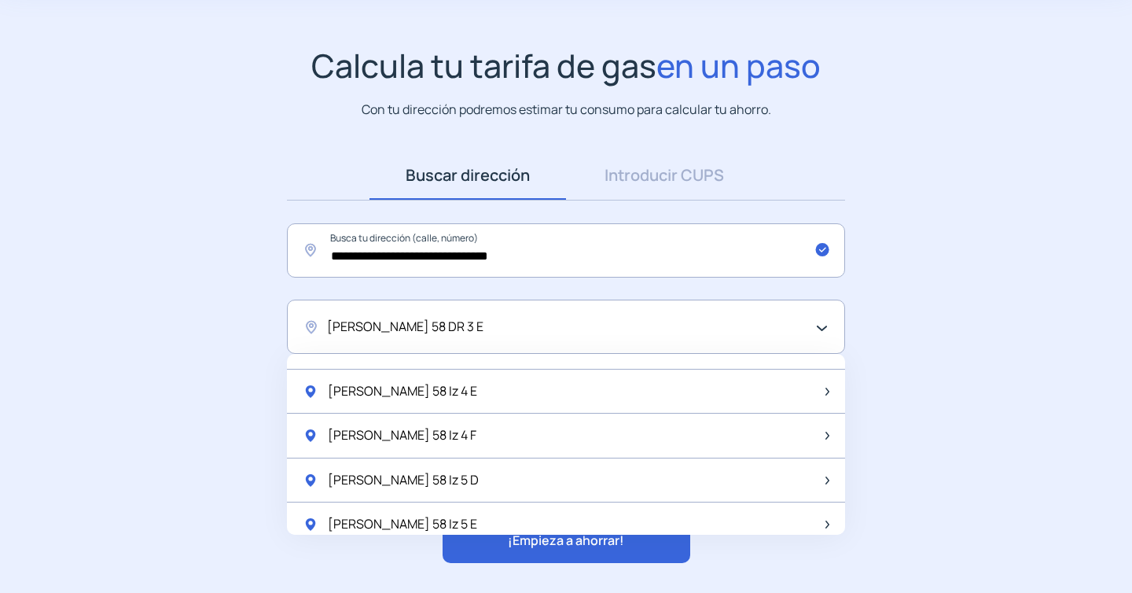
scroll to position [1334, 0]
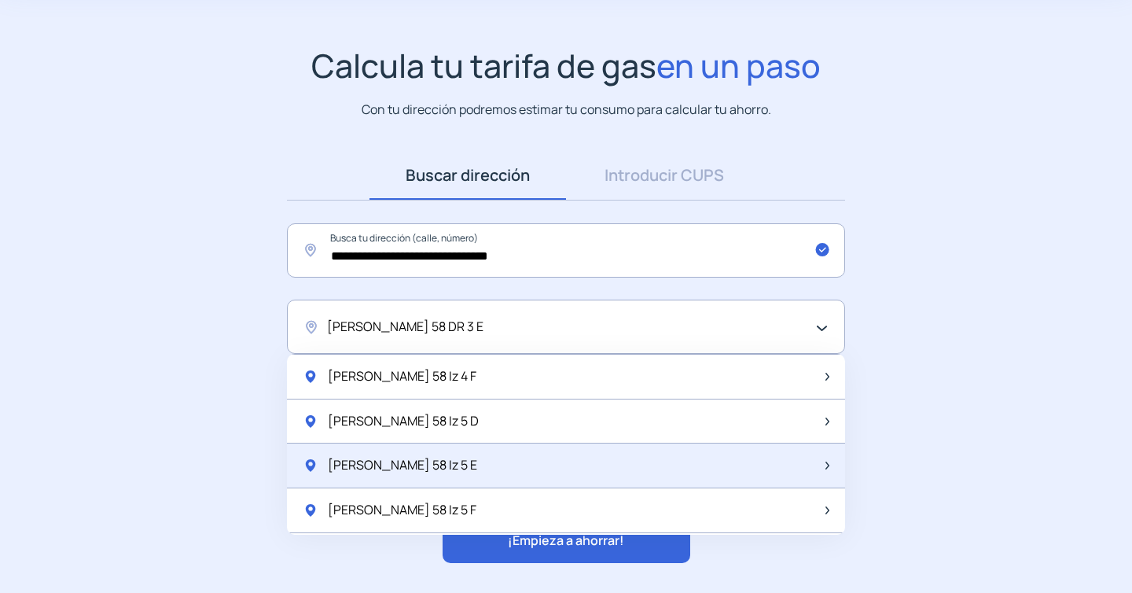
click at [450, 471] on div "Huesca 58 Iz 5 E" at bounding box center [566, 465] width 558 height 45
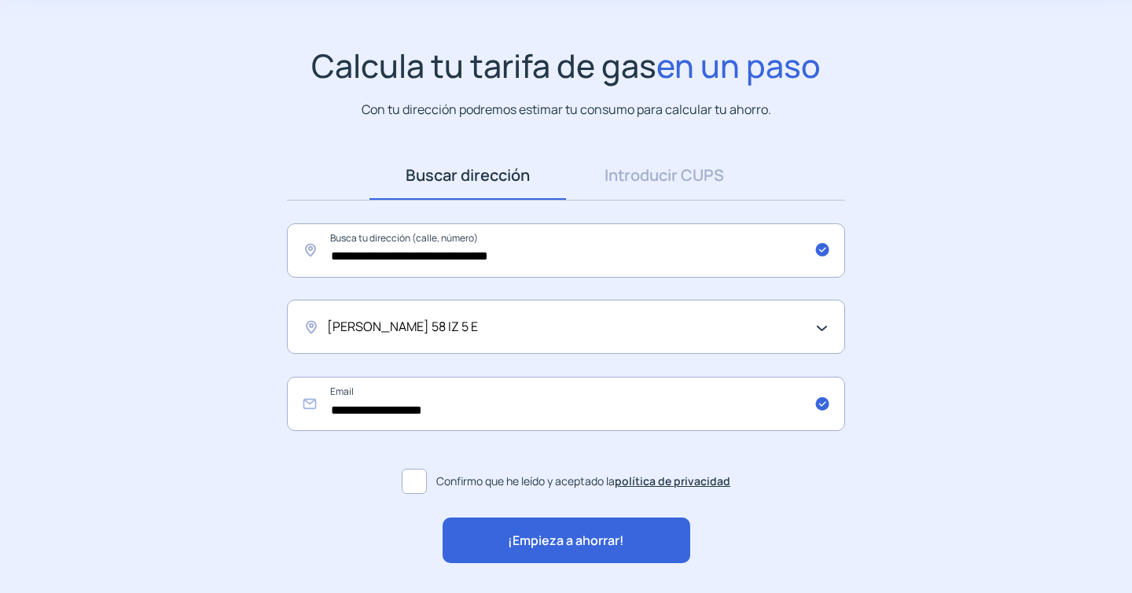
click at [575, 535] on span "¡Empieza a ahorrar!" at bounding box center [566, 541] width 116 height 20
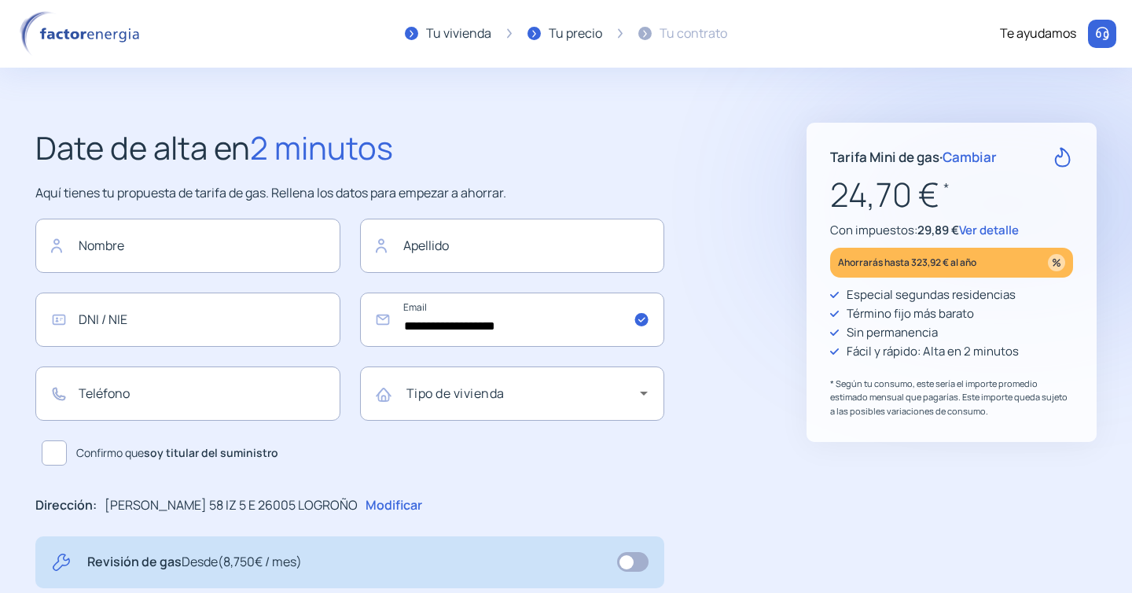
click at [982, 153] on span "Cambiar" at bounding box center [970, 157] width 54 height 18
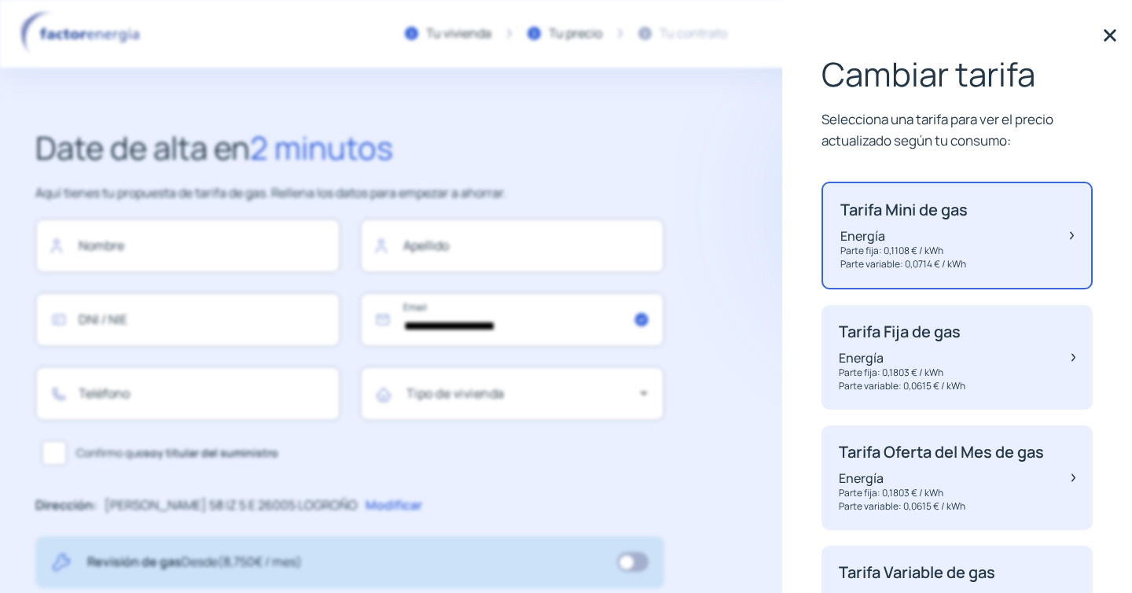
click at [982, 153] on div "Cambiar tarifa Selecciona una tarifa para ver el precio actualizado según tu co…" at bounding box center [957, 296] width 350 height 593
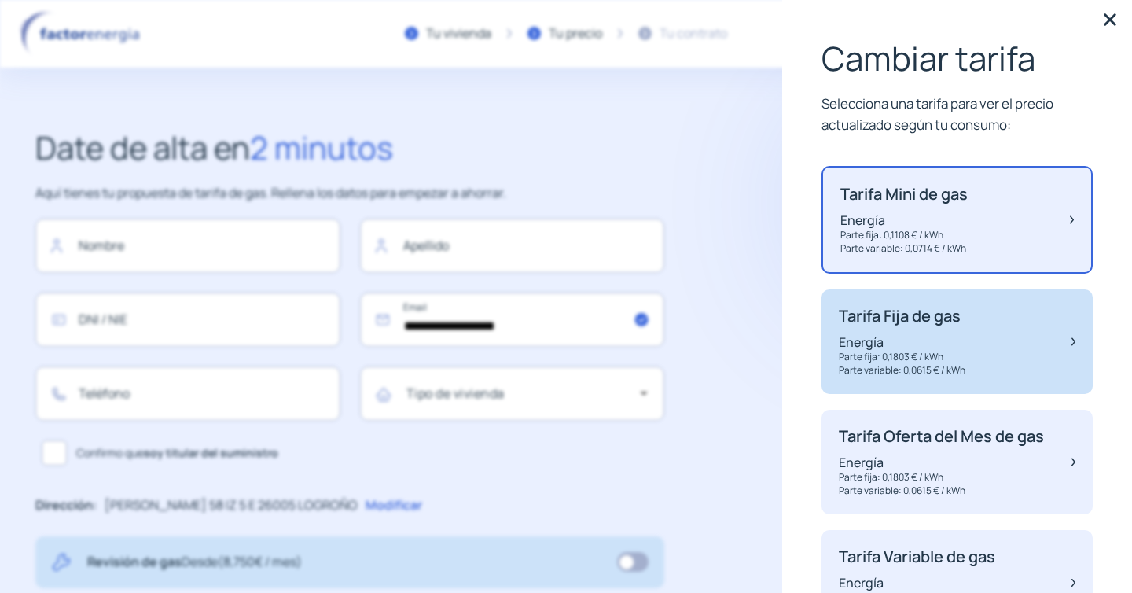
scroll to position [14, 0]
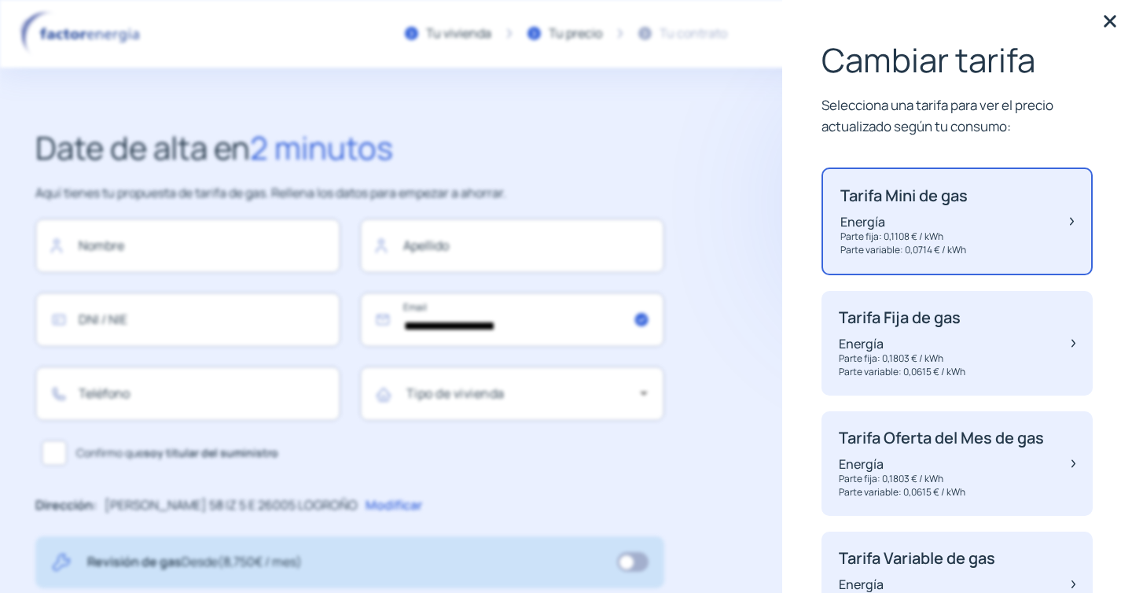
click at [667, 185] on div "**********" at bounding box center [389, 523] width 708 height 800
click at [1109, 17] on img at bounding box center [1110, 21] width 24 height 24
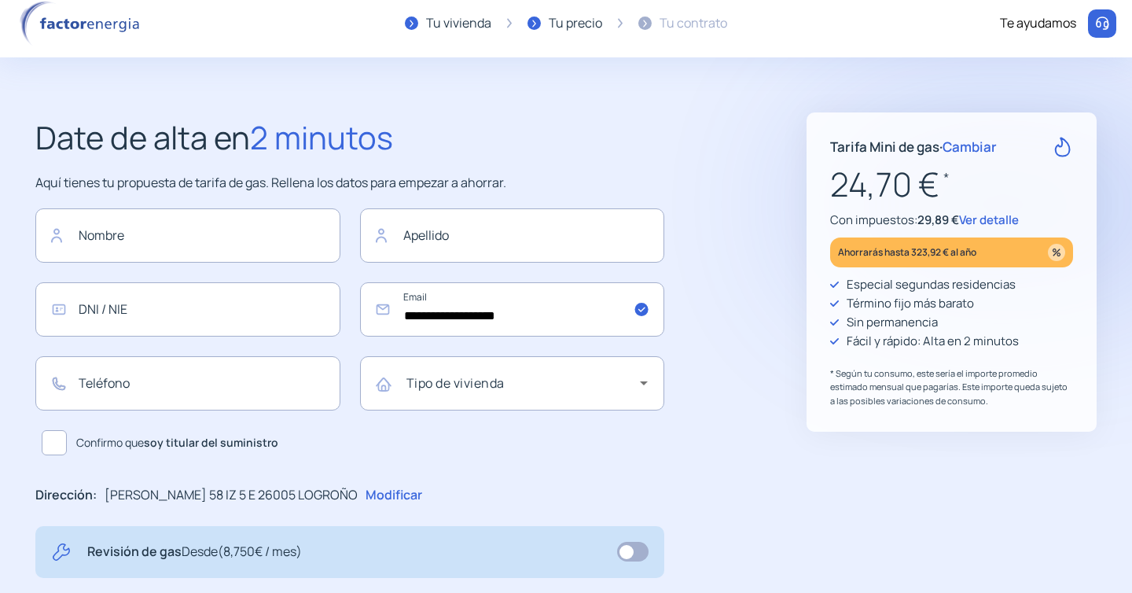
scroll to position [13, 0]
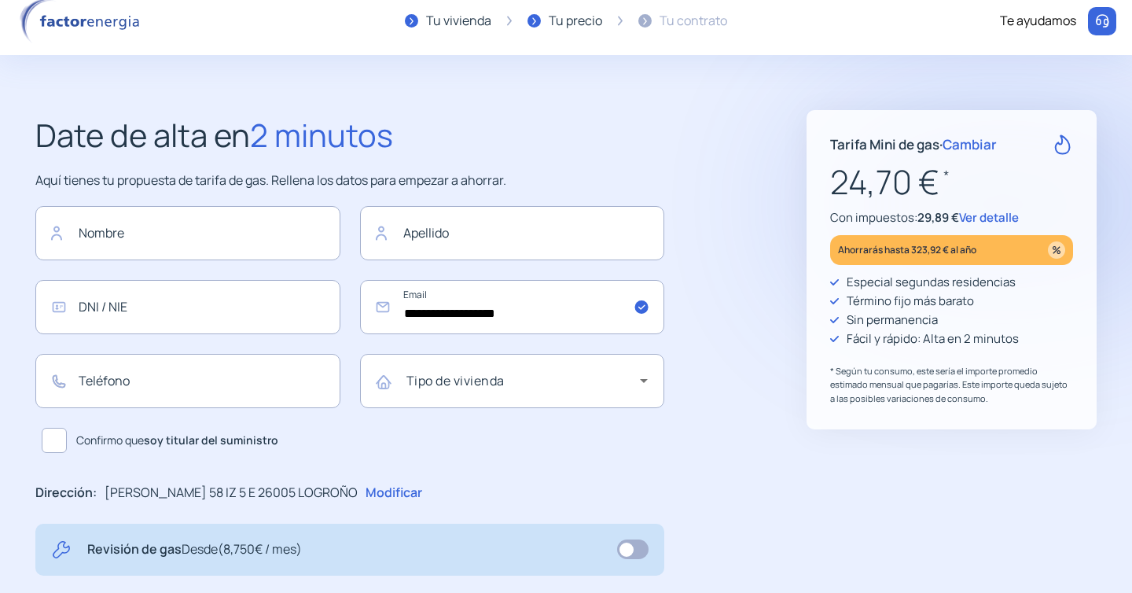
click at [988, 213] on span "Ver detalle" at bounding box center [989, 217] width 60 height 17
